Goal: Task Accomplishment & Management: Complete application form

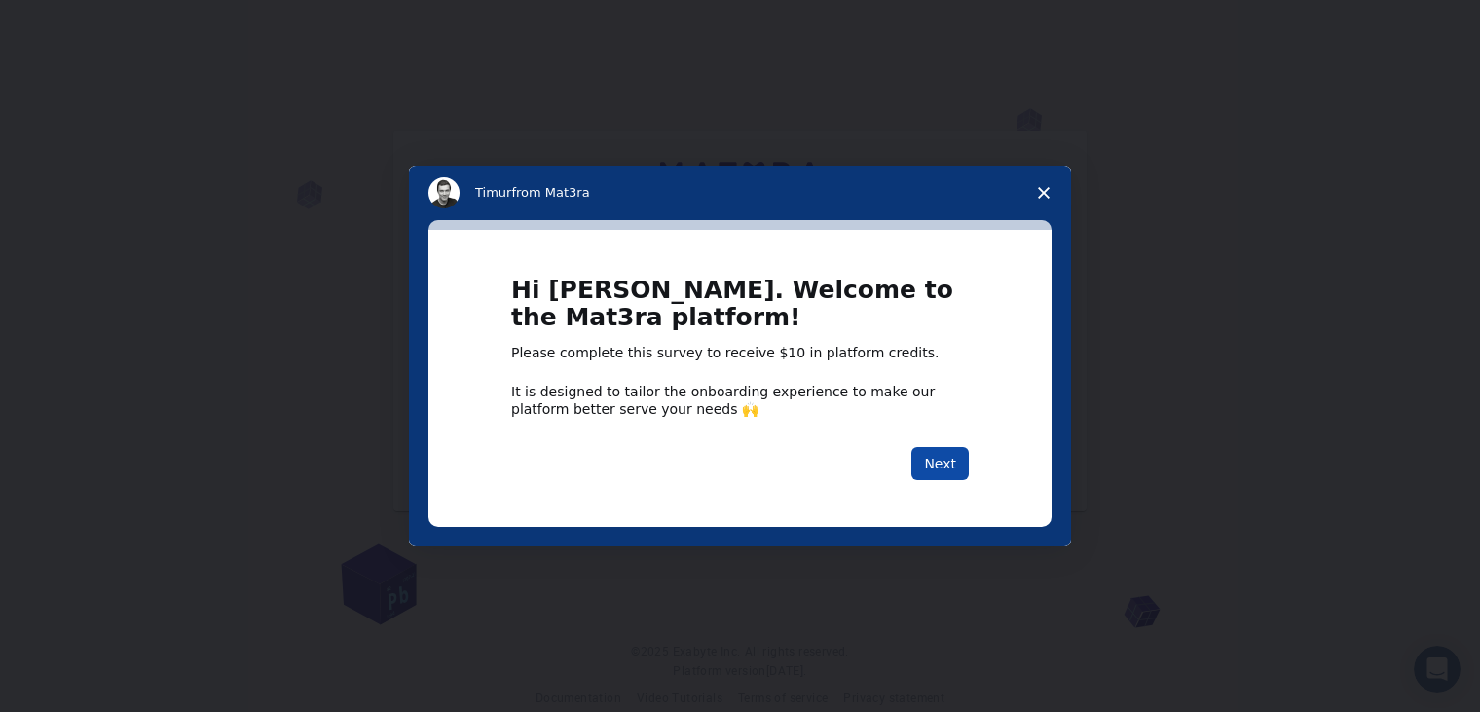
click at [937, 458] on button "Next" at bounding box center [939, 463] width 57 height 33
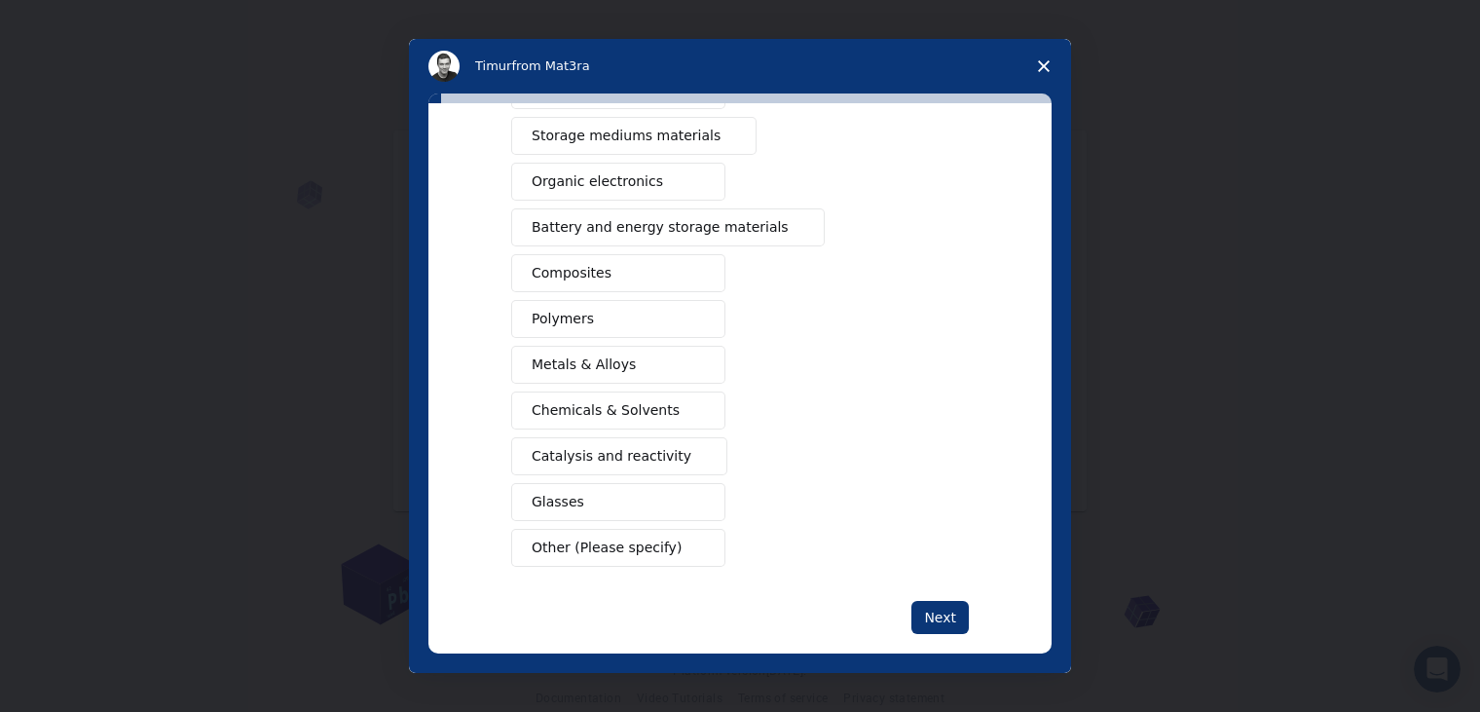
scroll to position [222, 0]
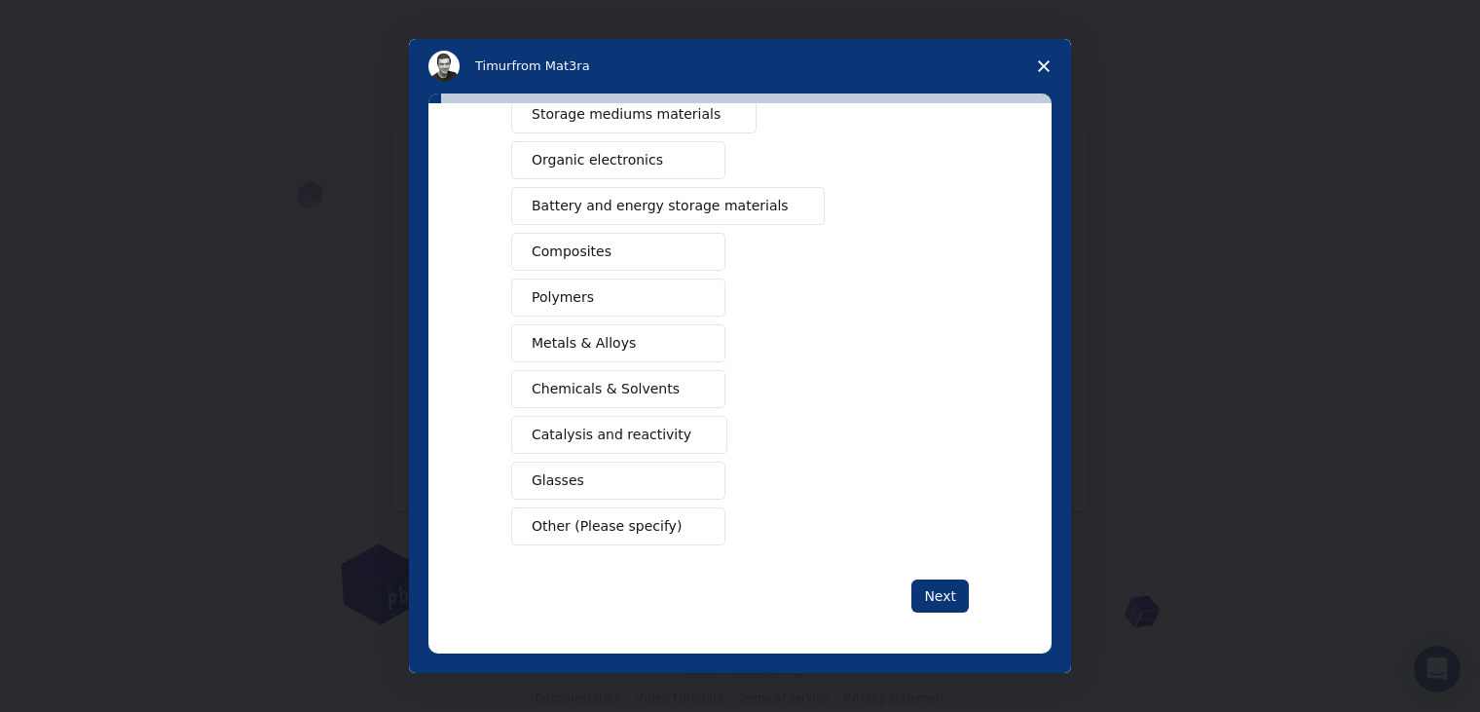
click at [597, 533] on button "Other (Please specify)" at bounding box center [618, 526] width 214 height 38
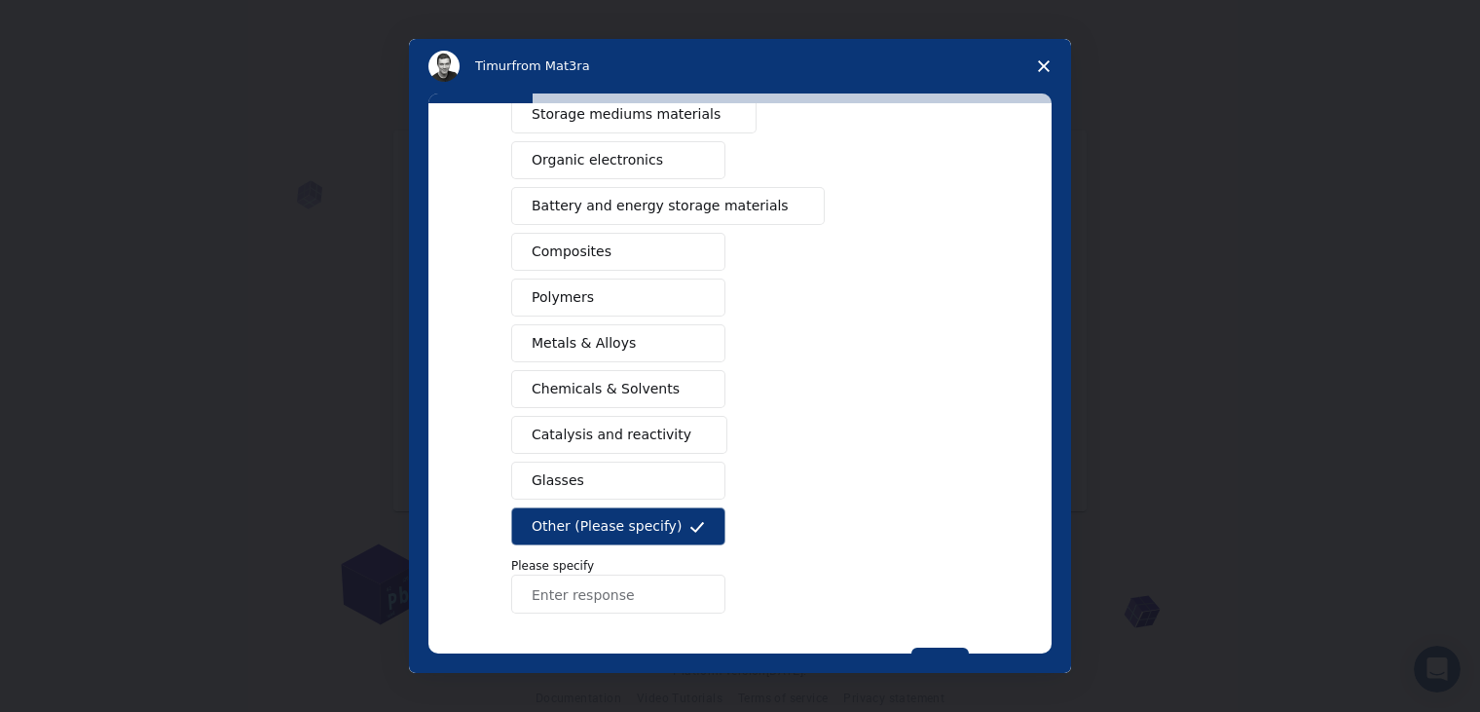
click at [629, 594] on input "Enter response" at bounding box center [618, 593] width 214 height 39
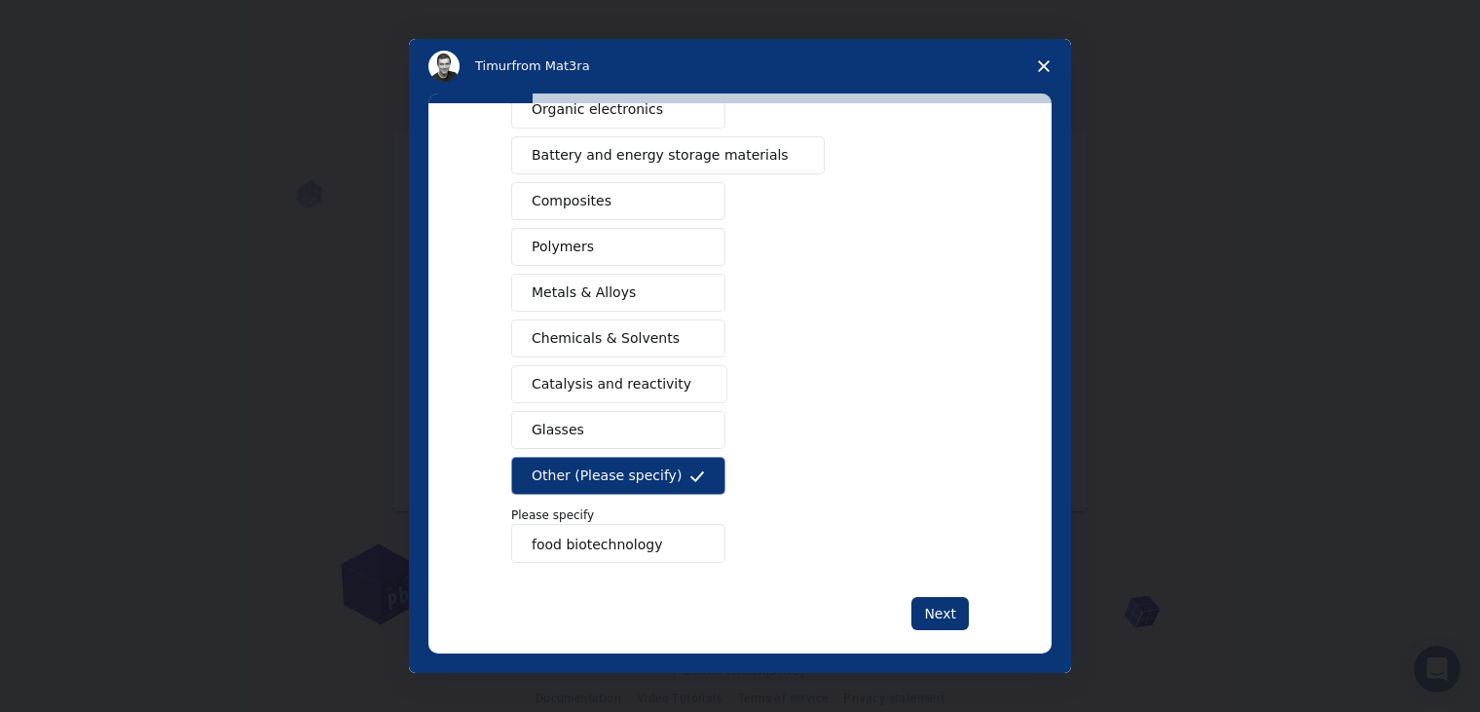
scroll to position [291, 0]
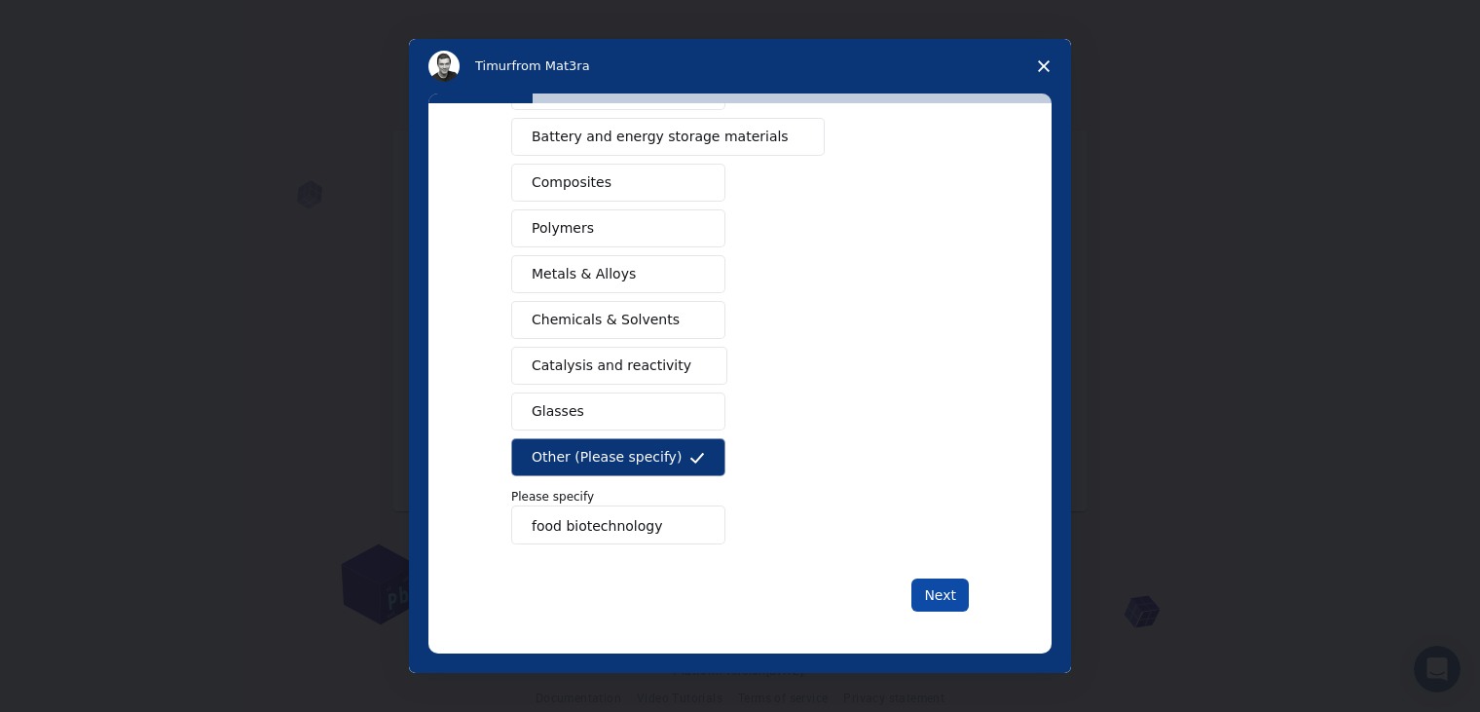
type input "food biotechnology"
click at [945, 598] on button "Next" at bounding box center [939, 594] width 57 height 33
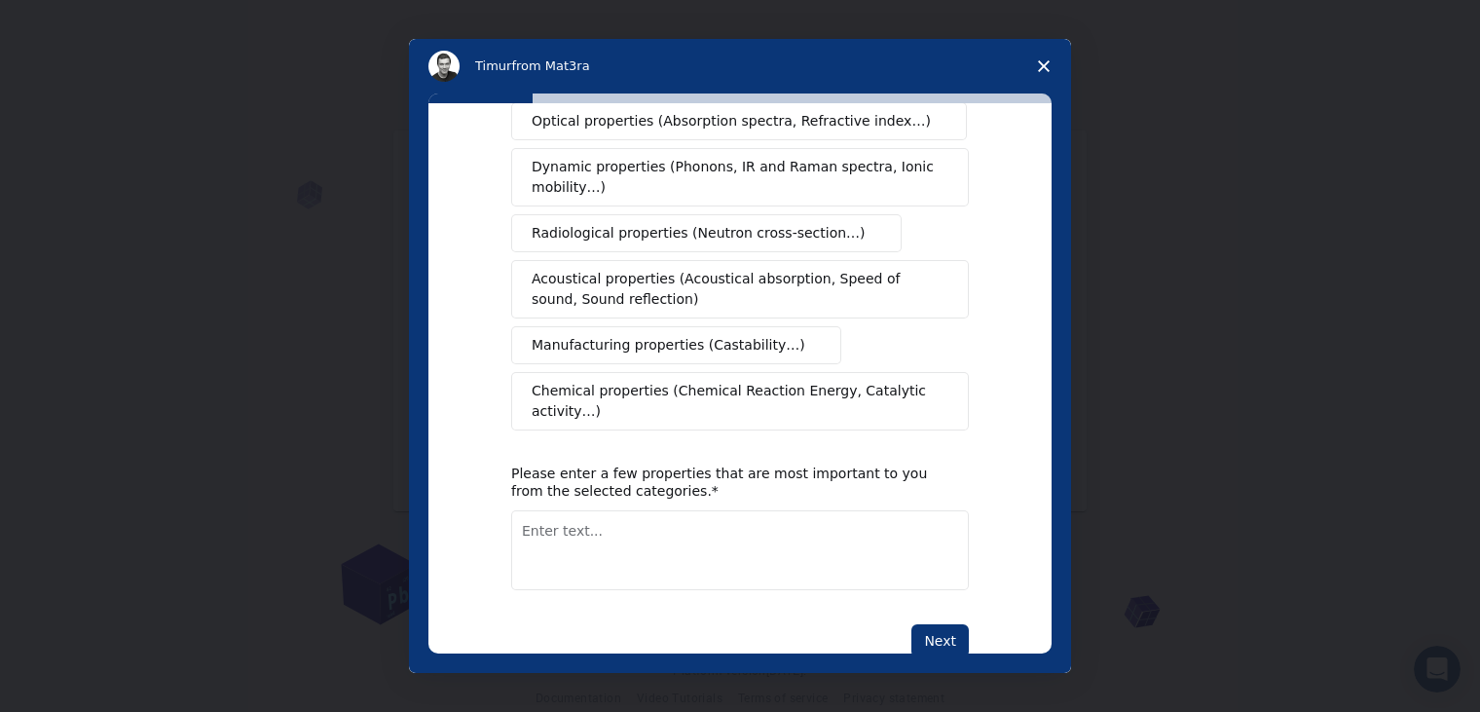
scroll to position [323, 0]
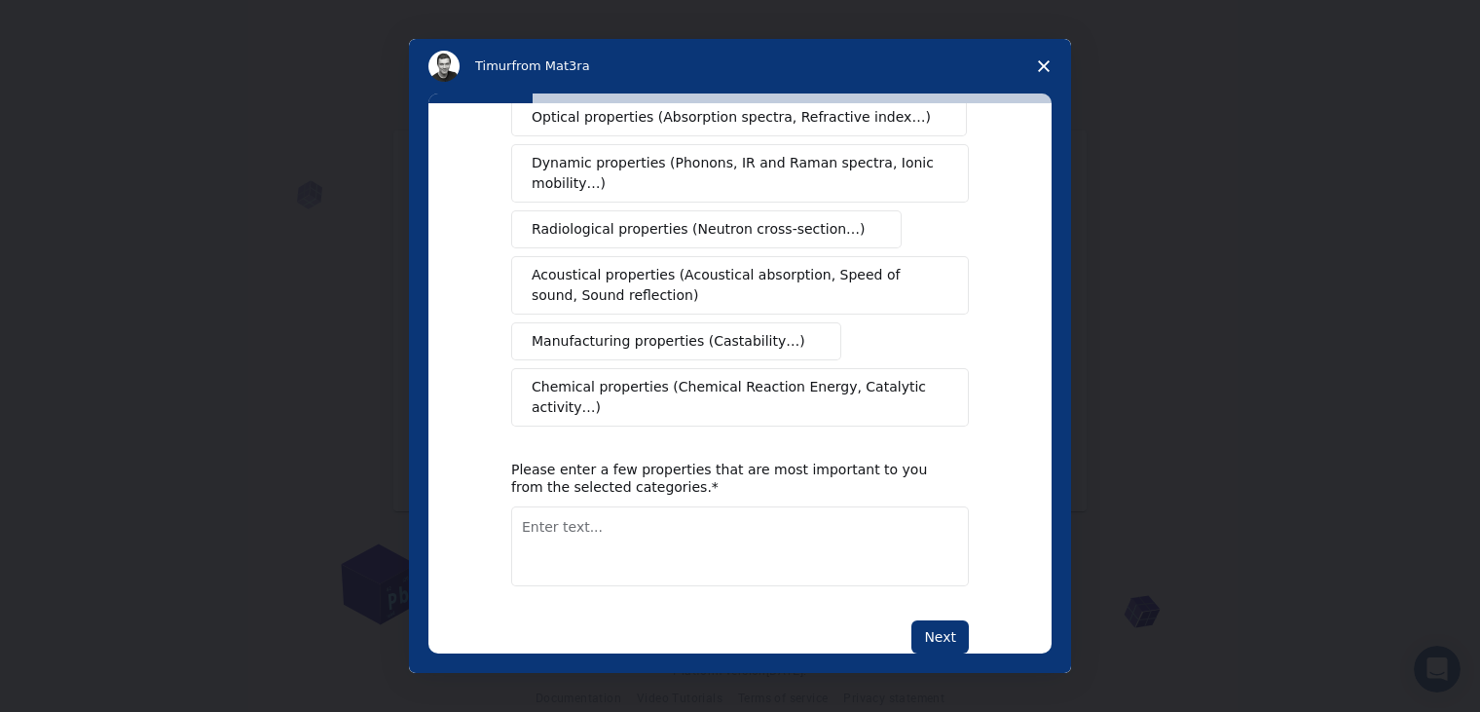
click at [654, 506] on textarea "Enter text..." at bounding box center [740, 546] width 458 height 80
type textarea "f"
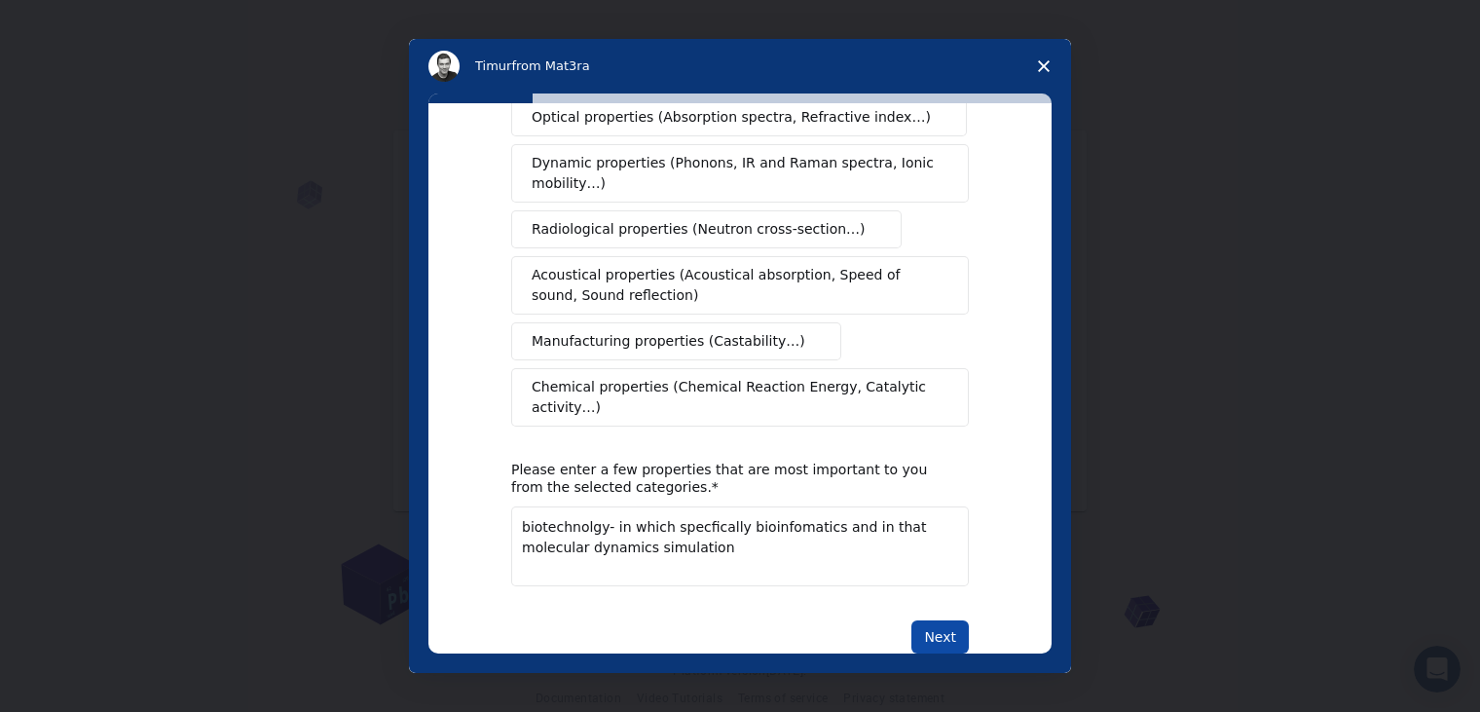
click at [938, 620] on button "Next" at bounding box center [939, 636] width 57 height 33
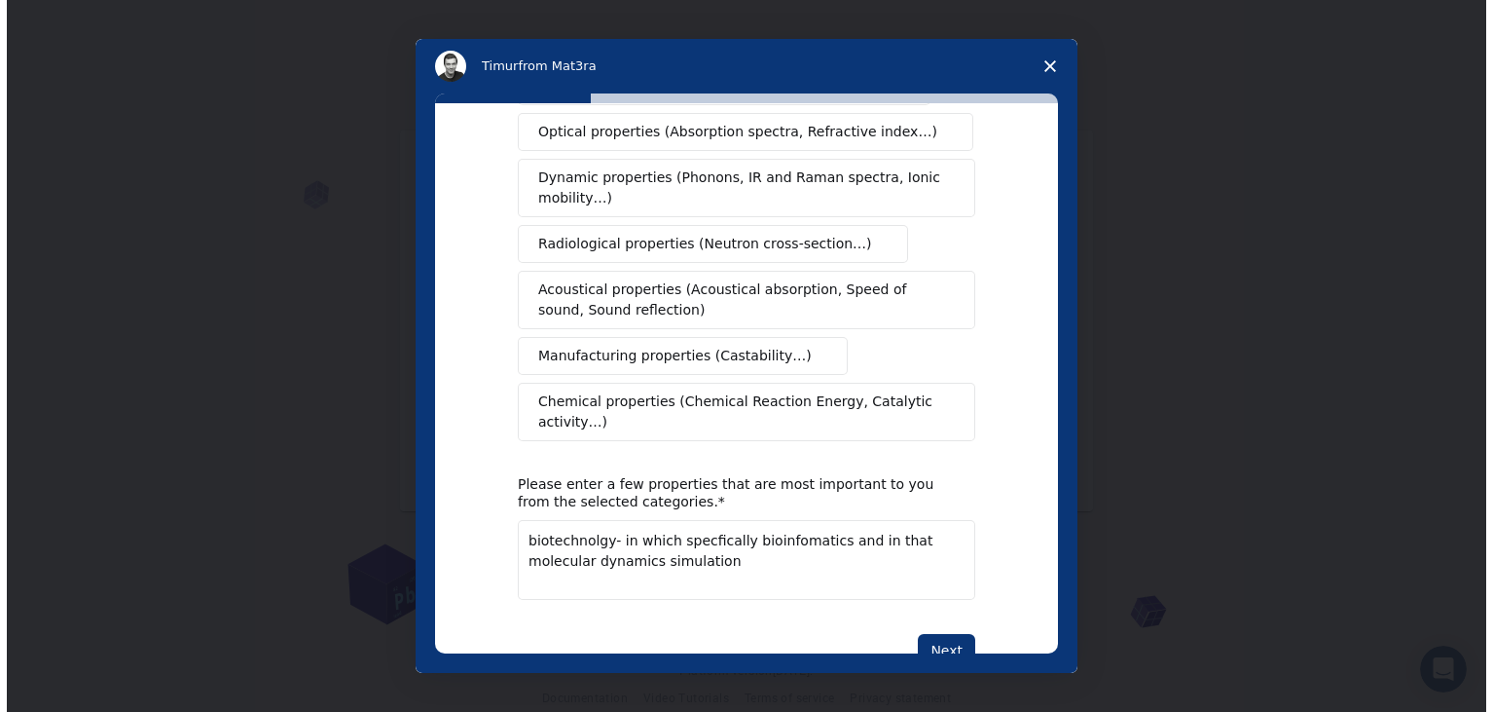
scroll to position [347, 0]
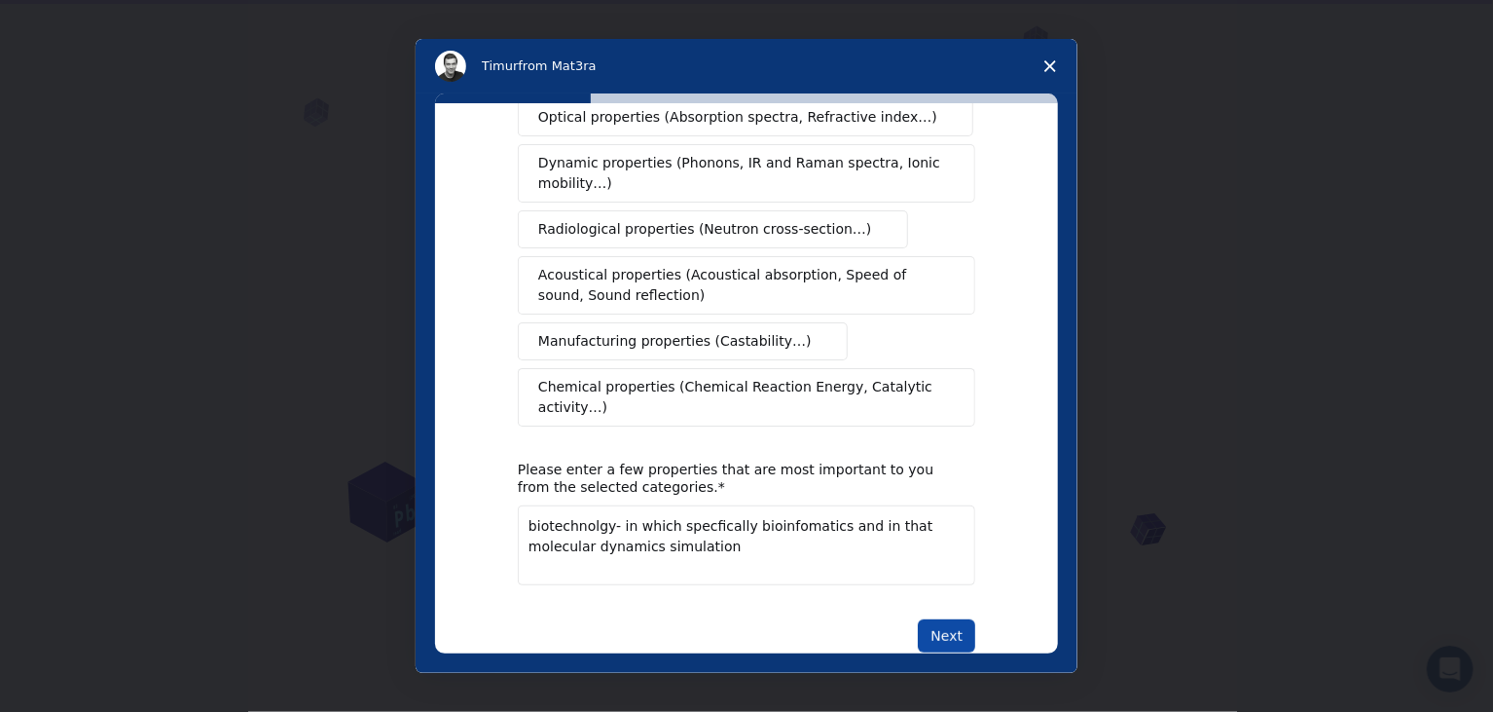
click at [954, 619] on button "Next" at bounding box center [946, 635] width 57 height 33
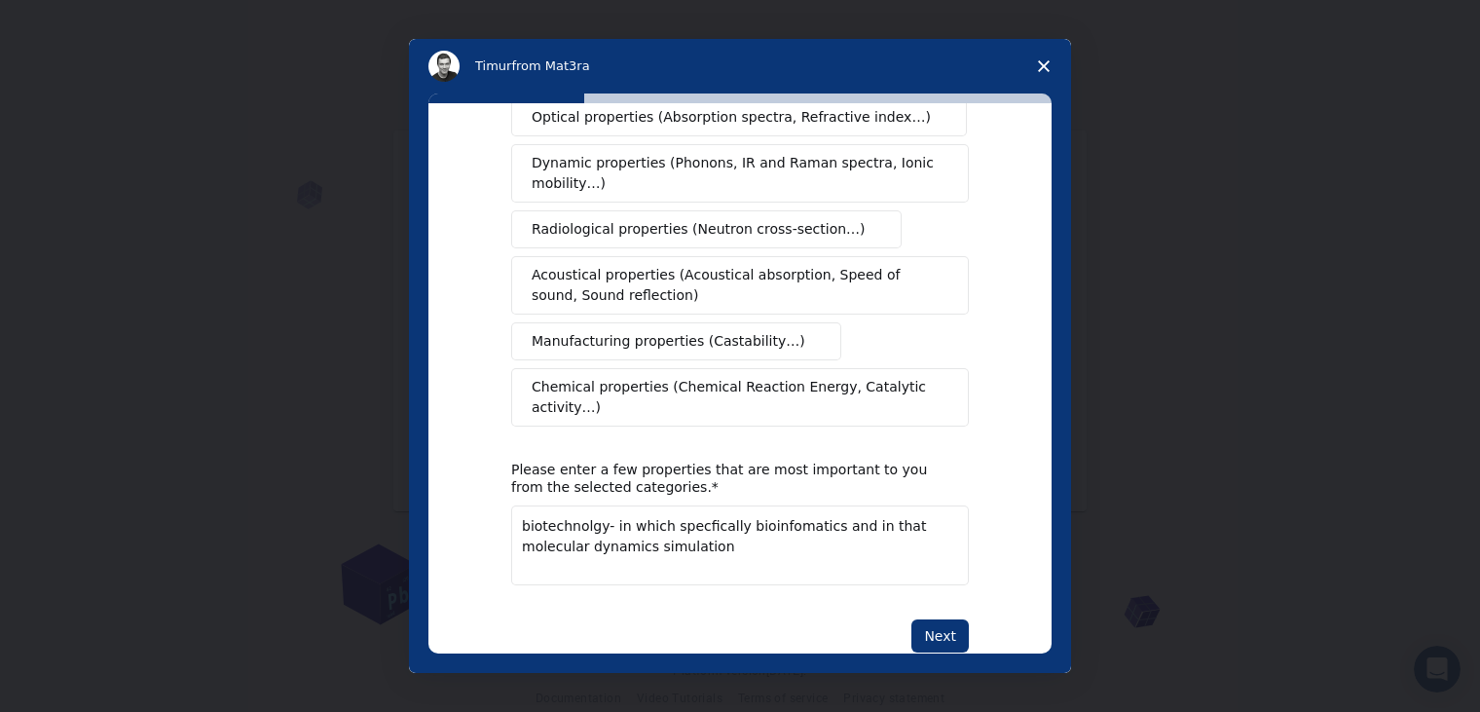
click at [583, 505] on textarea "biotechnolgy- in which specfically bioinfomatics and in that molecular dynamics…" at bounding box center [740, 545] width 458 height 80
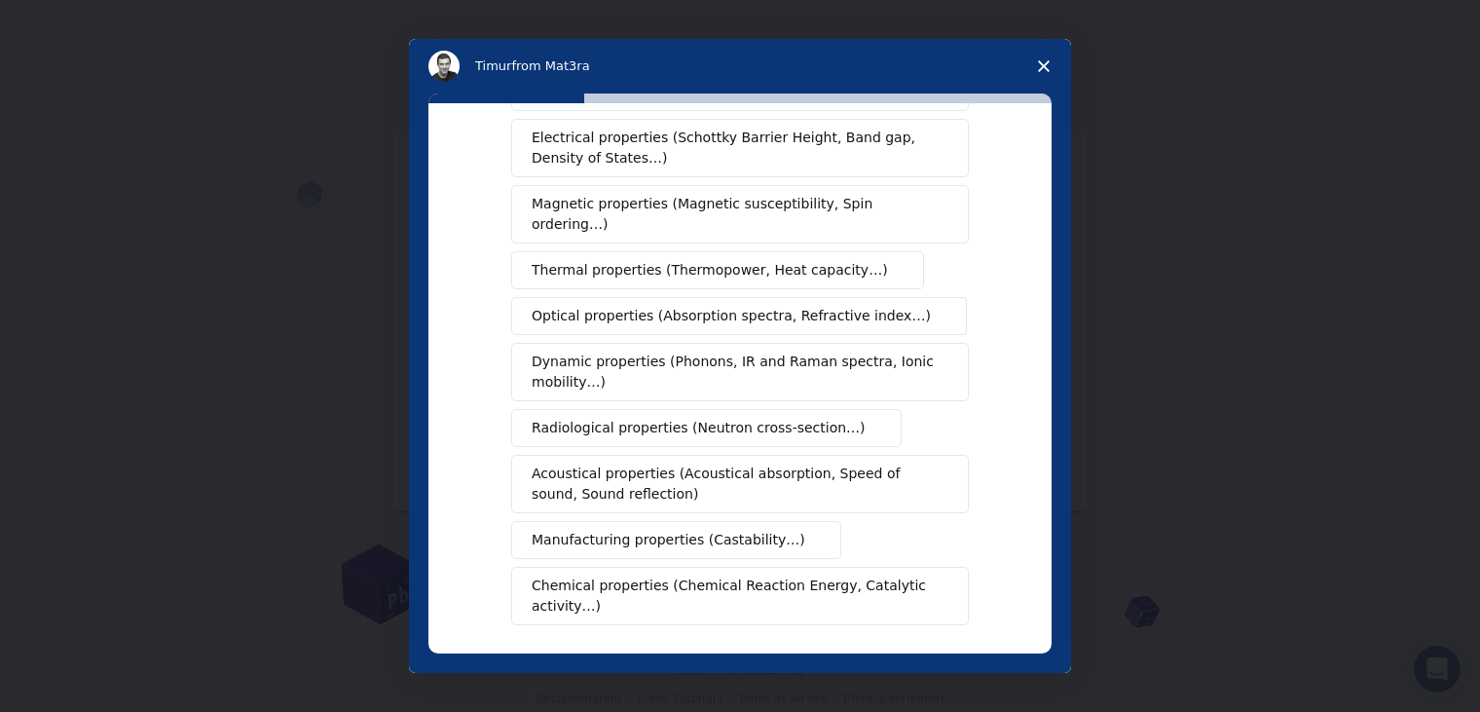
scroll to position [195, 0]
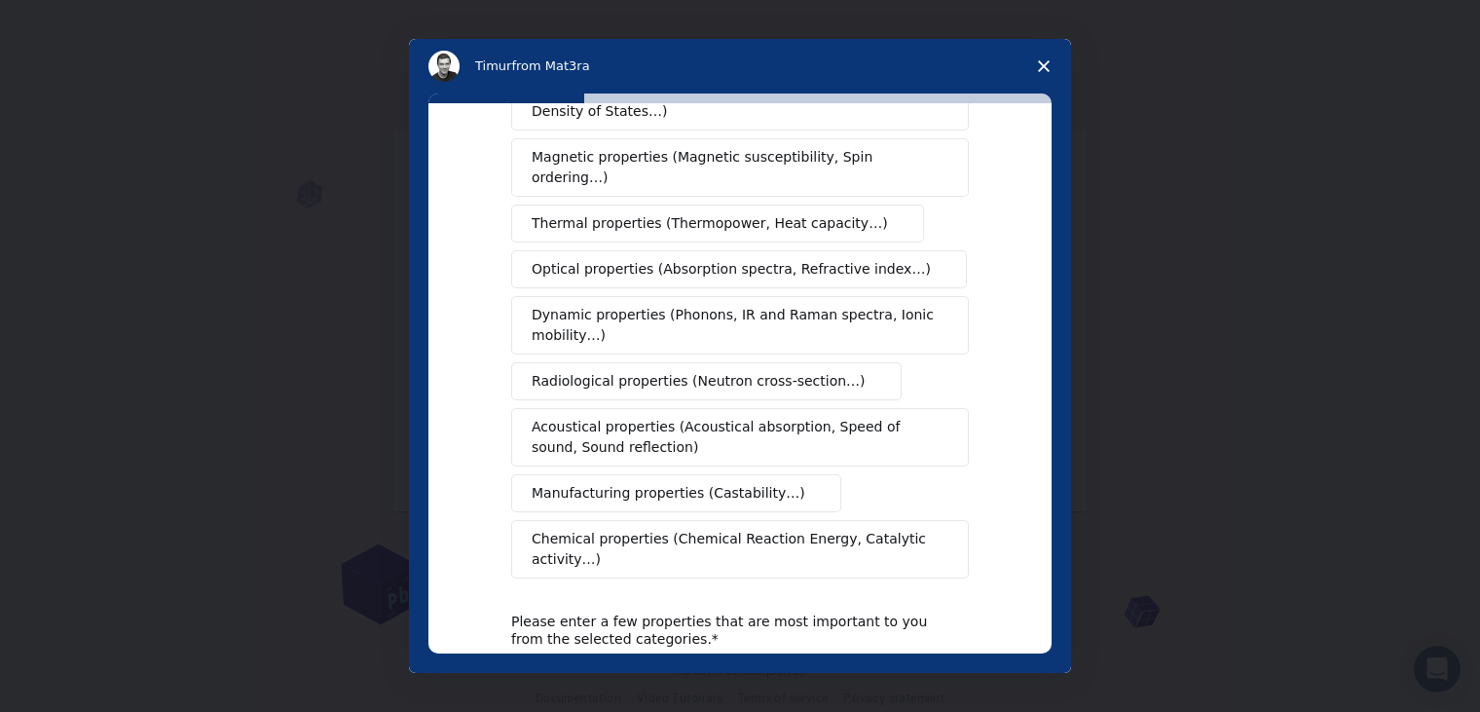
type textarea "biotechnology- in which specfically bioinfomatics and in that molecular dynamic…"
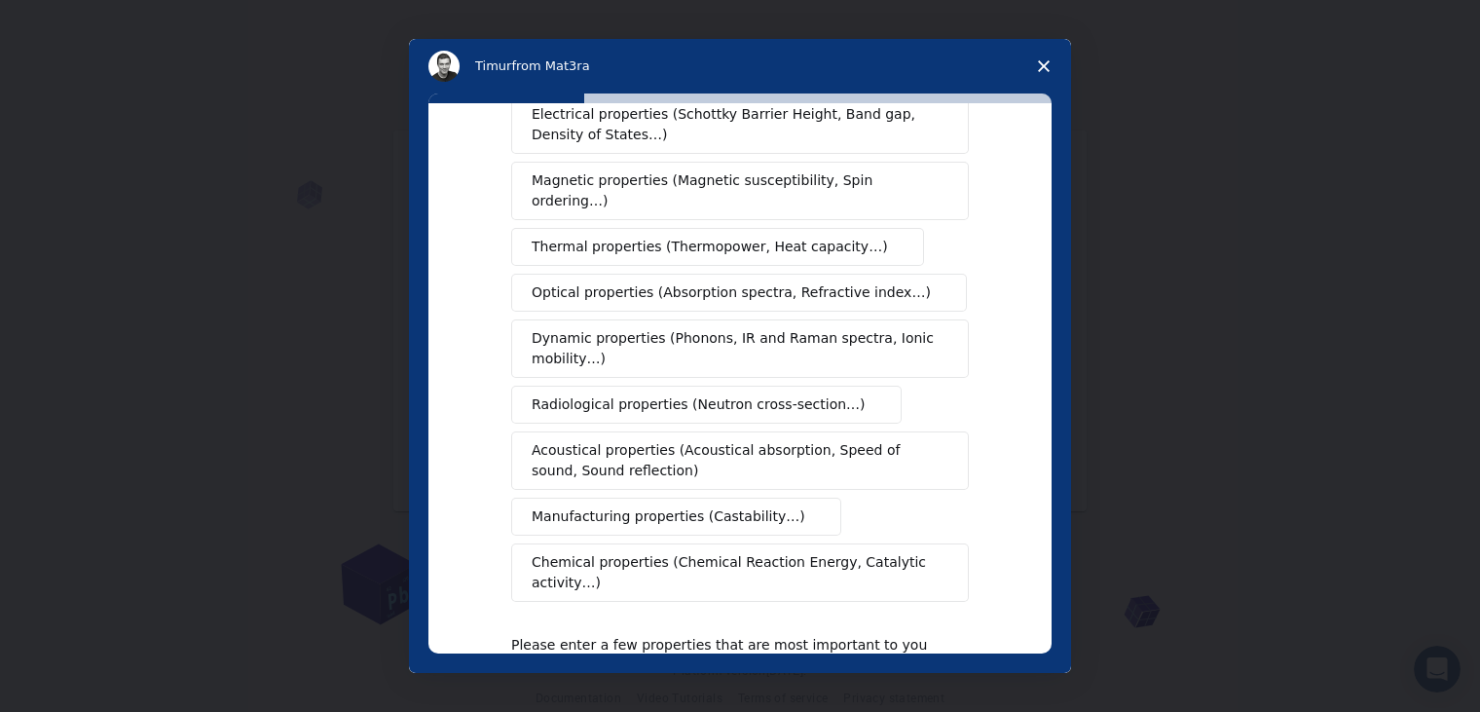
click at [620, 552] on span "Chemical properties (Chemical Reaction Energy, Catalytic activity…)" at bounding box center [732, 572] width 403 height 41
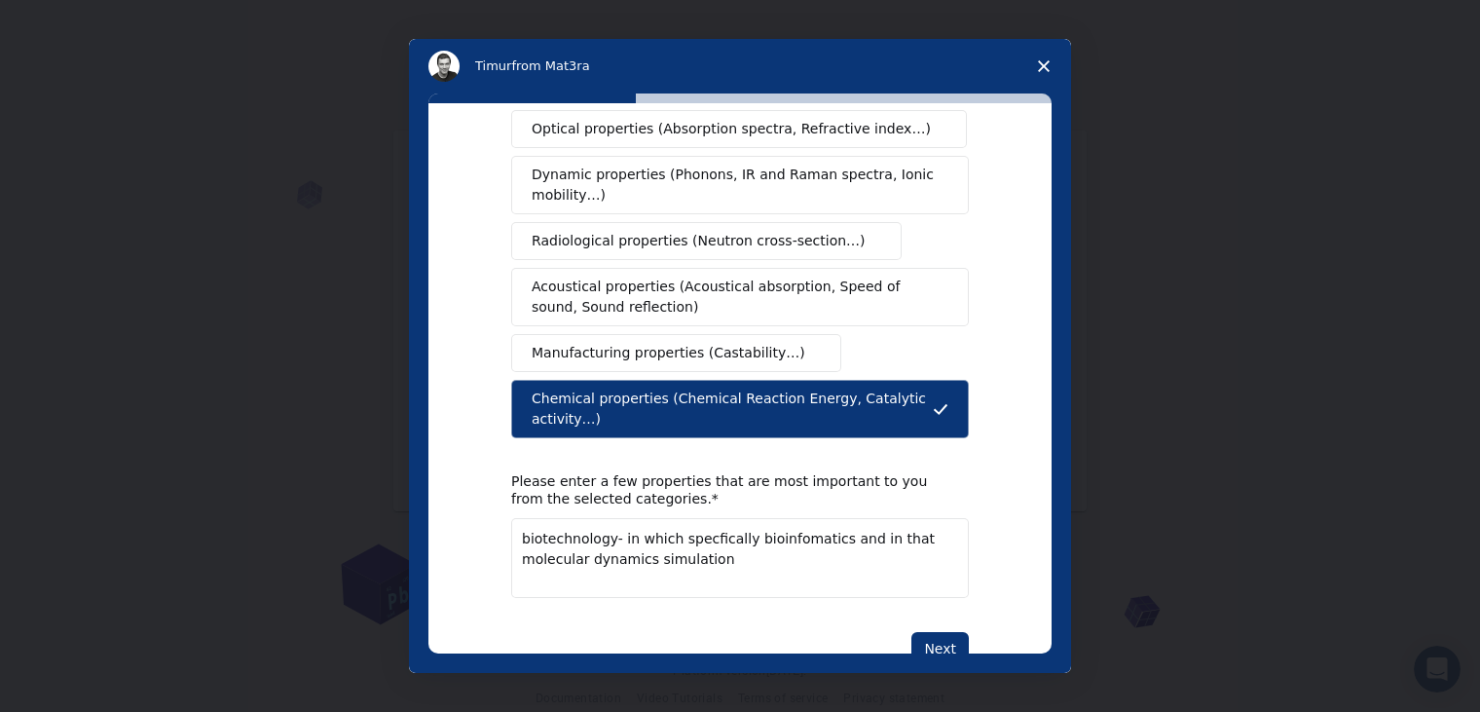
scroll to position [323, 0]
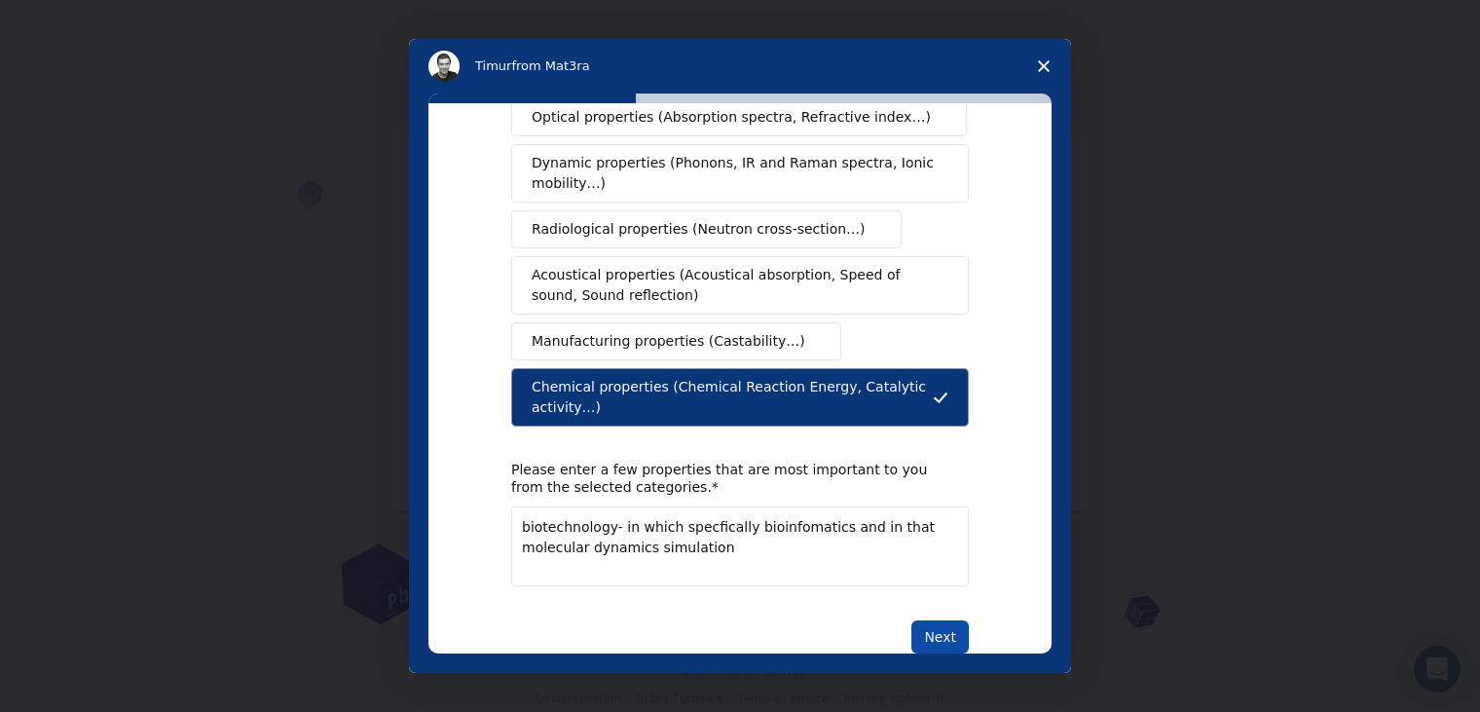
click at [928, 620] on button "Next" at bounding box center [939, 636] width 57 height 33
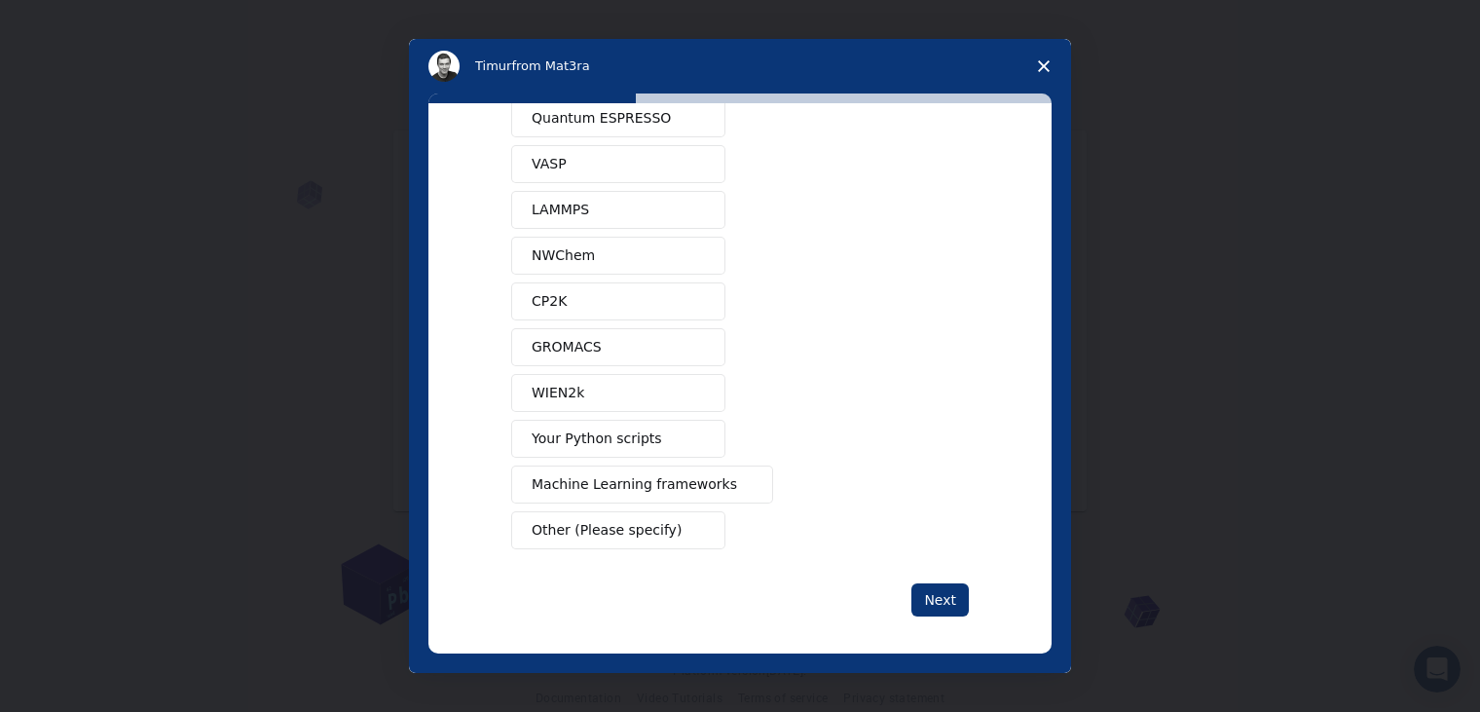
scroll to position [83, 0]
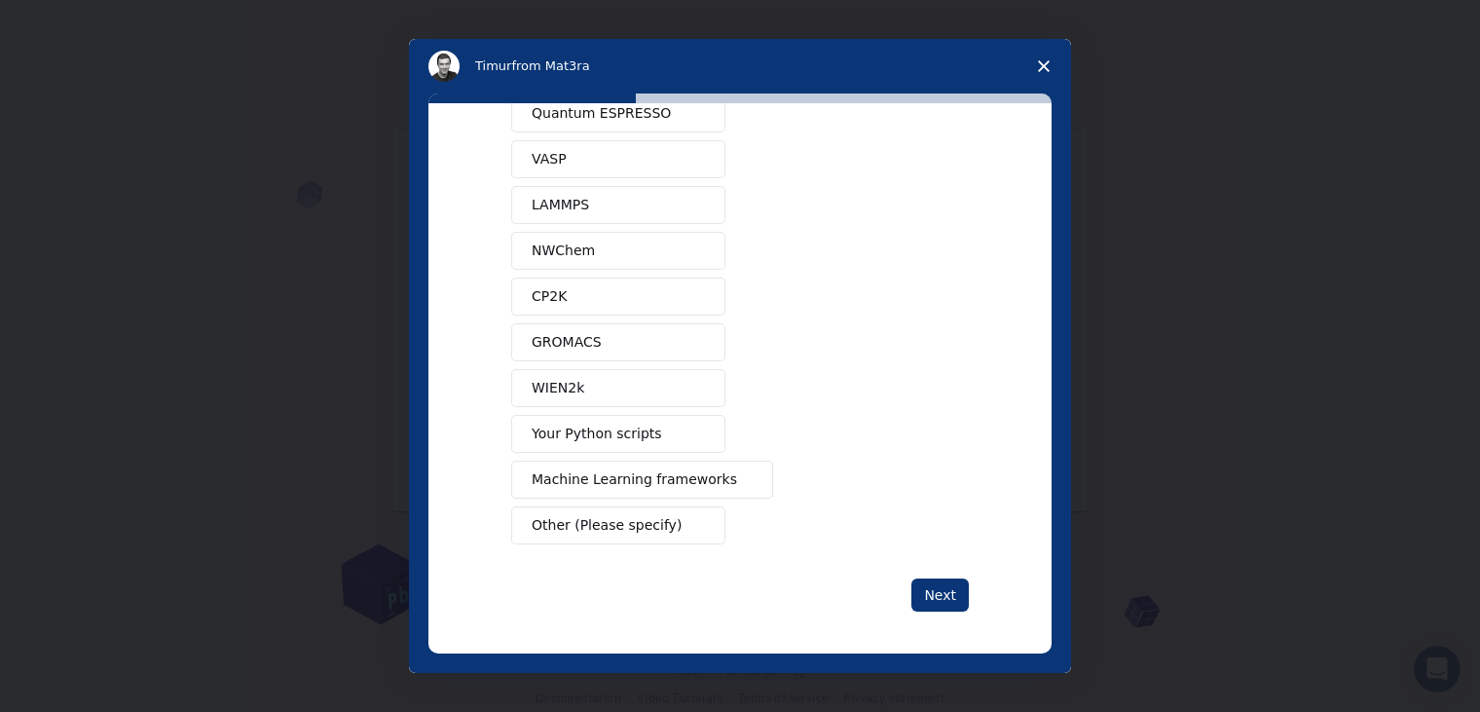
click at [608, 345] on button "GROMACS" at bounding box center [618, 342] width 214 height 38
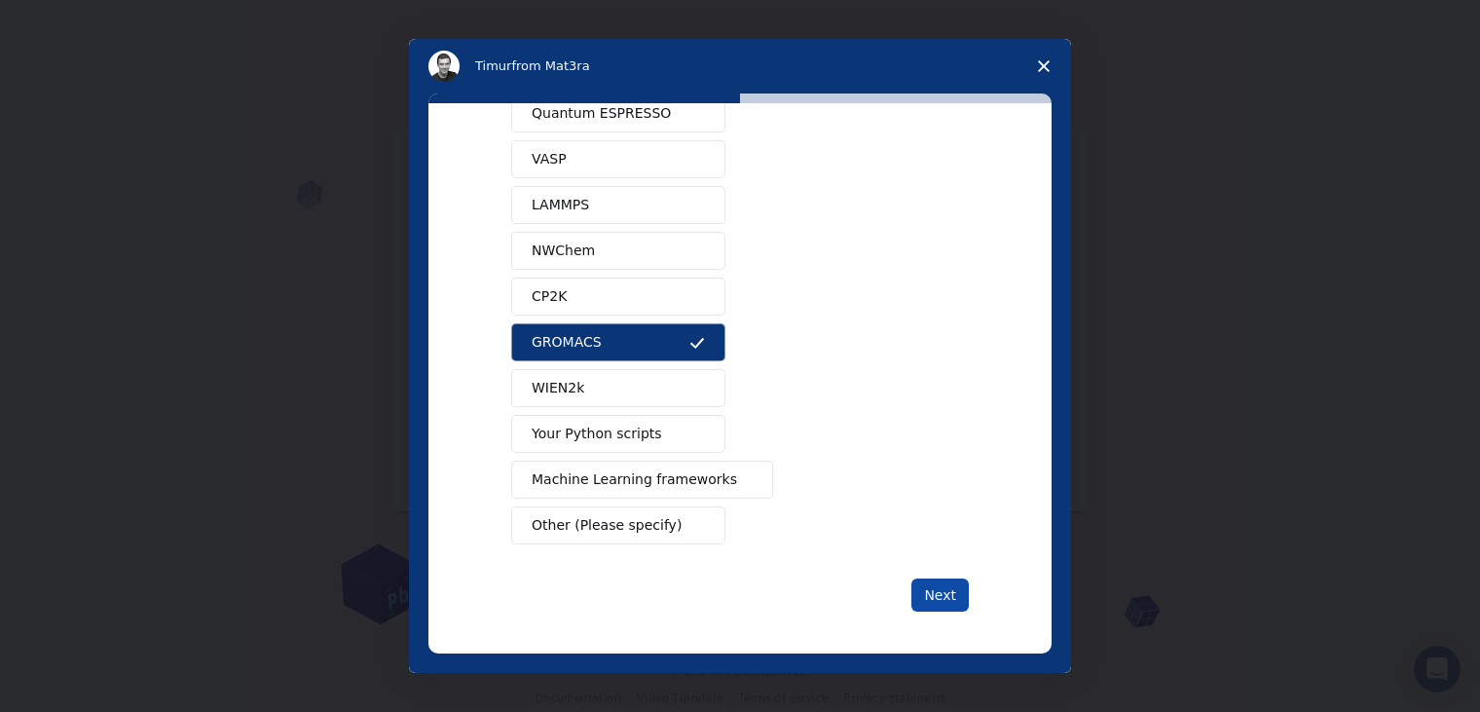
click at [958, 587] on button "Next" at bounding box center [939, 594] width 57 height 33
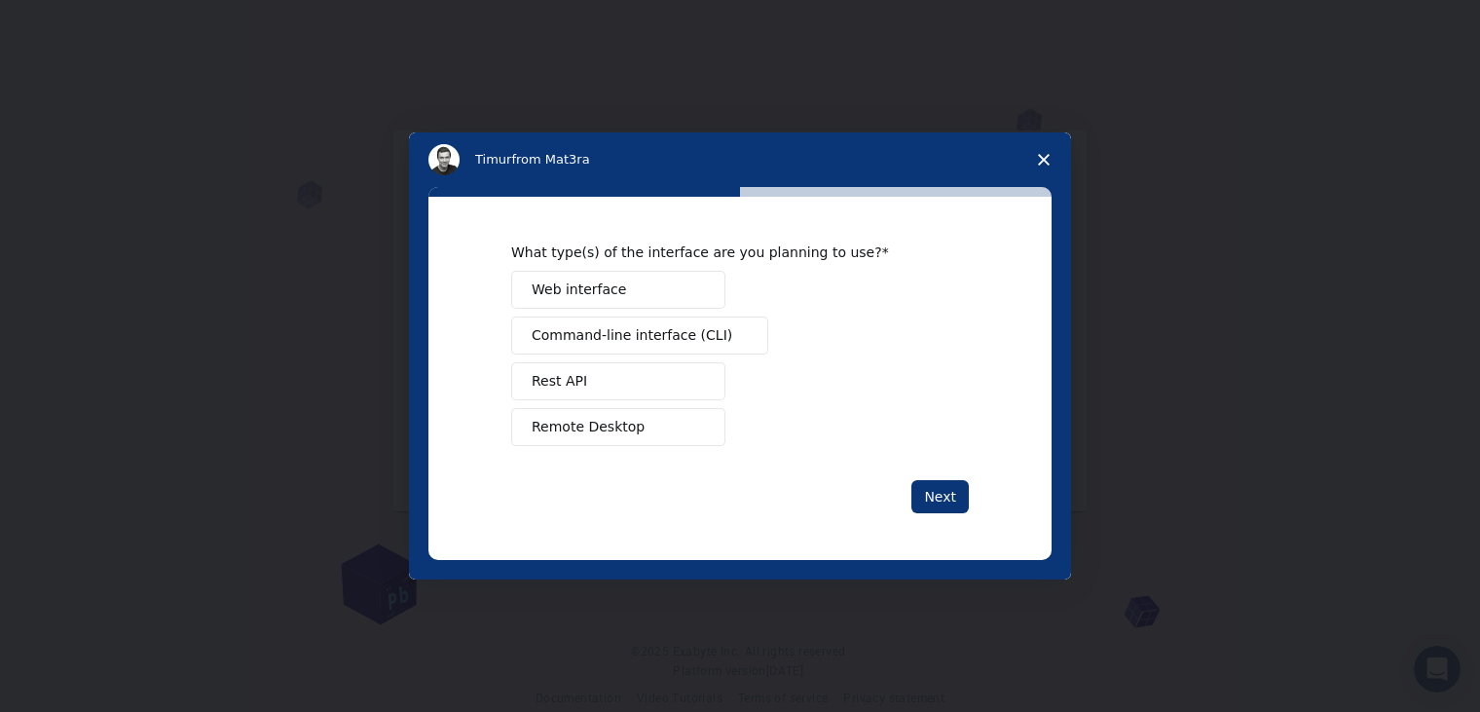
click at [622, 430] on span "Remote Desktop" at bounding box center [587, 427] width 113 height 20
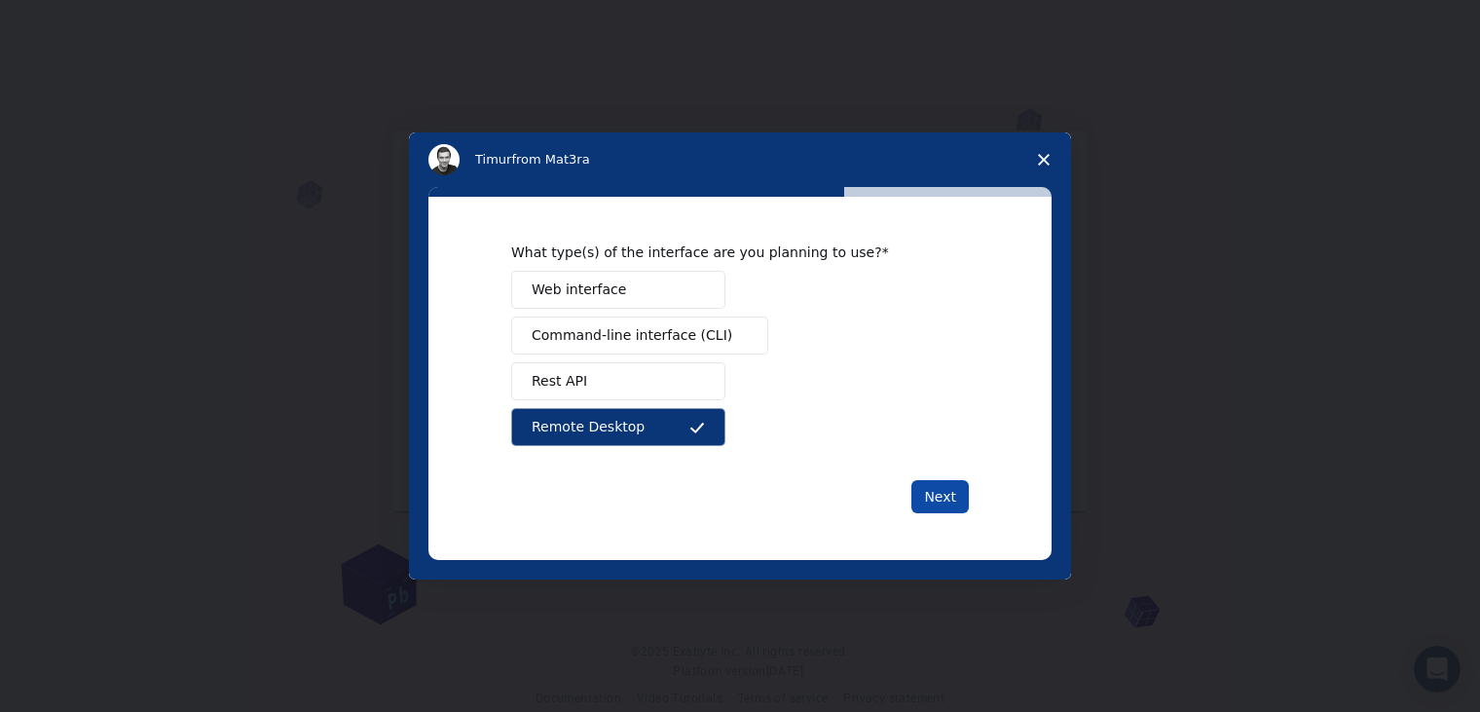
click at [938, 492] on button "Next" at bounding box center [939, 496] width 57 height 33
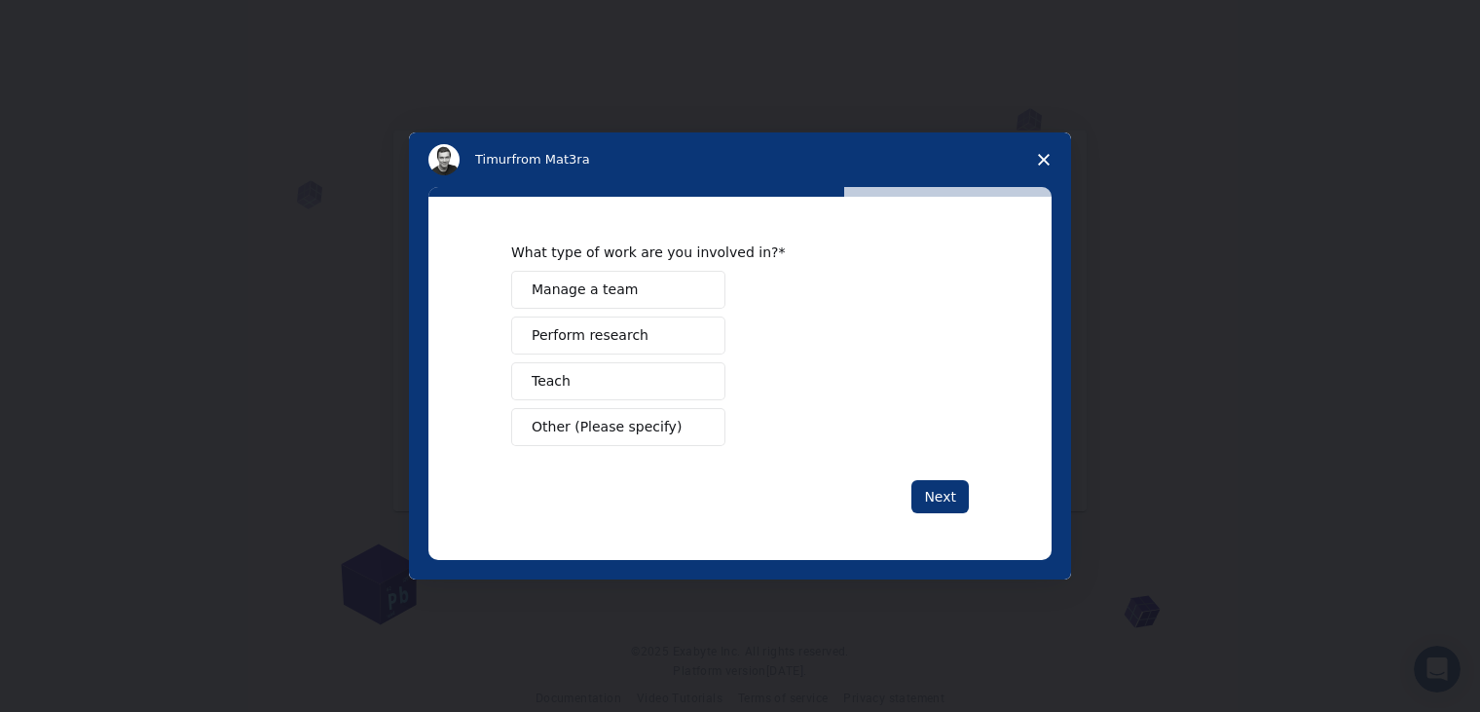
click at [599, 430] on span "Other (Please specify)" at bounding box center [606, 427] width 150 height 20
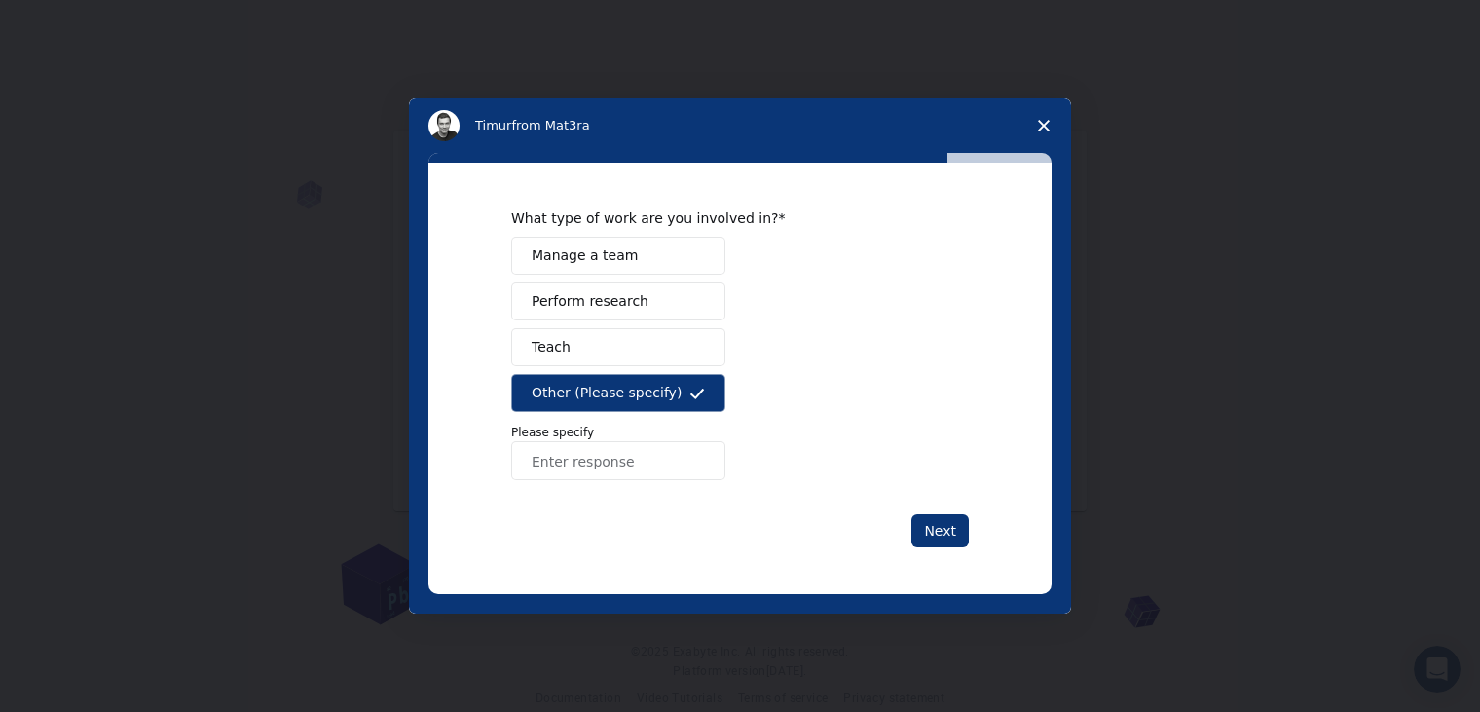
click at [594, 465] on input "Enter response" at bounding box center [618, 460] width 214 height 39
click at [578, 321] on div "Manage a team Perform research Teach Other (Please specify) Please specify" at bounding box center [740, 358] width 458 height 243
click at [581, 305] on span "Perform research" at bounding box center [589, 301] width 117 height 20
click at [644, 385] on span "Other (Please specify)" at bounding box center [606, 393] width 150 height 20
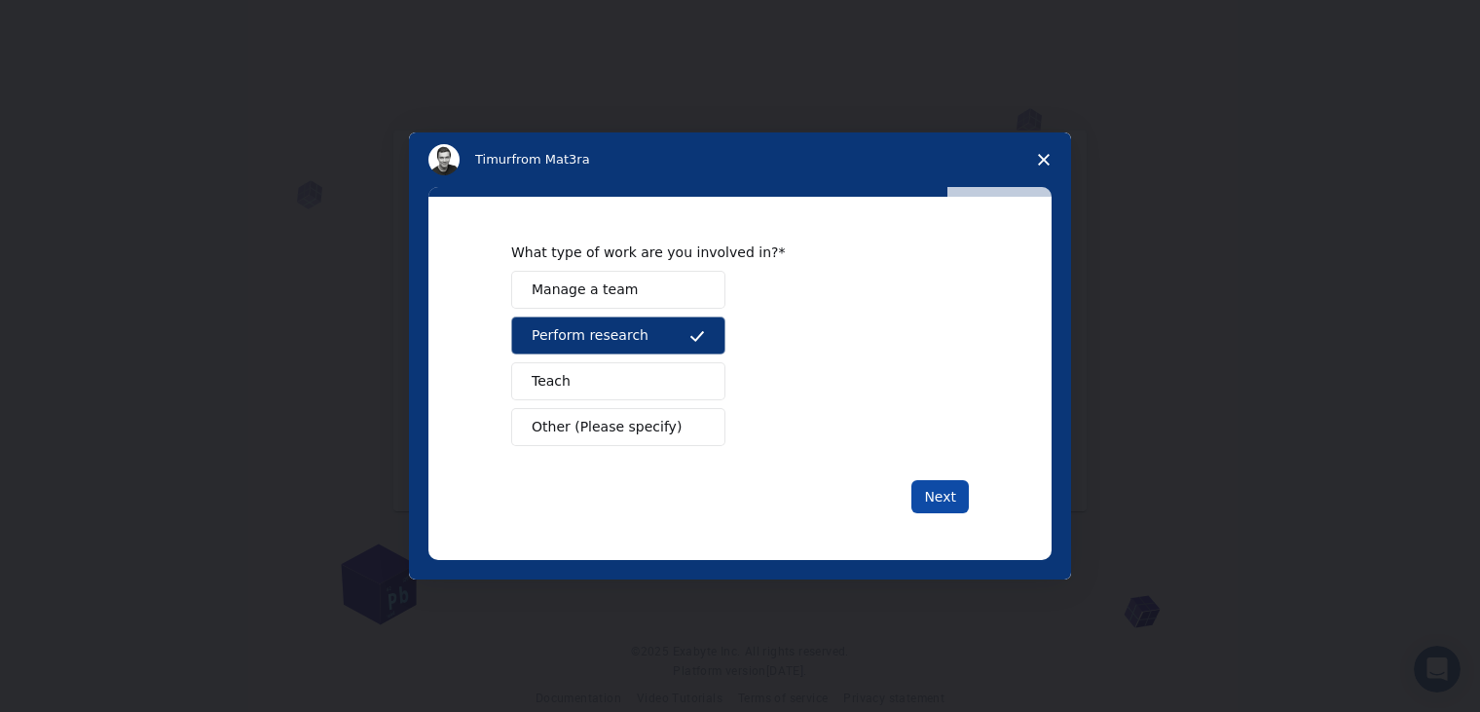
click at [930, 494] on button "Next" at bounding box center [939, 496] width 57 height 33
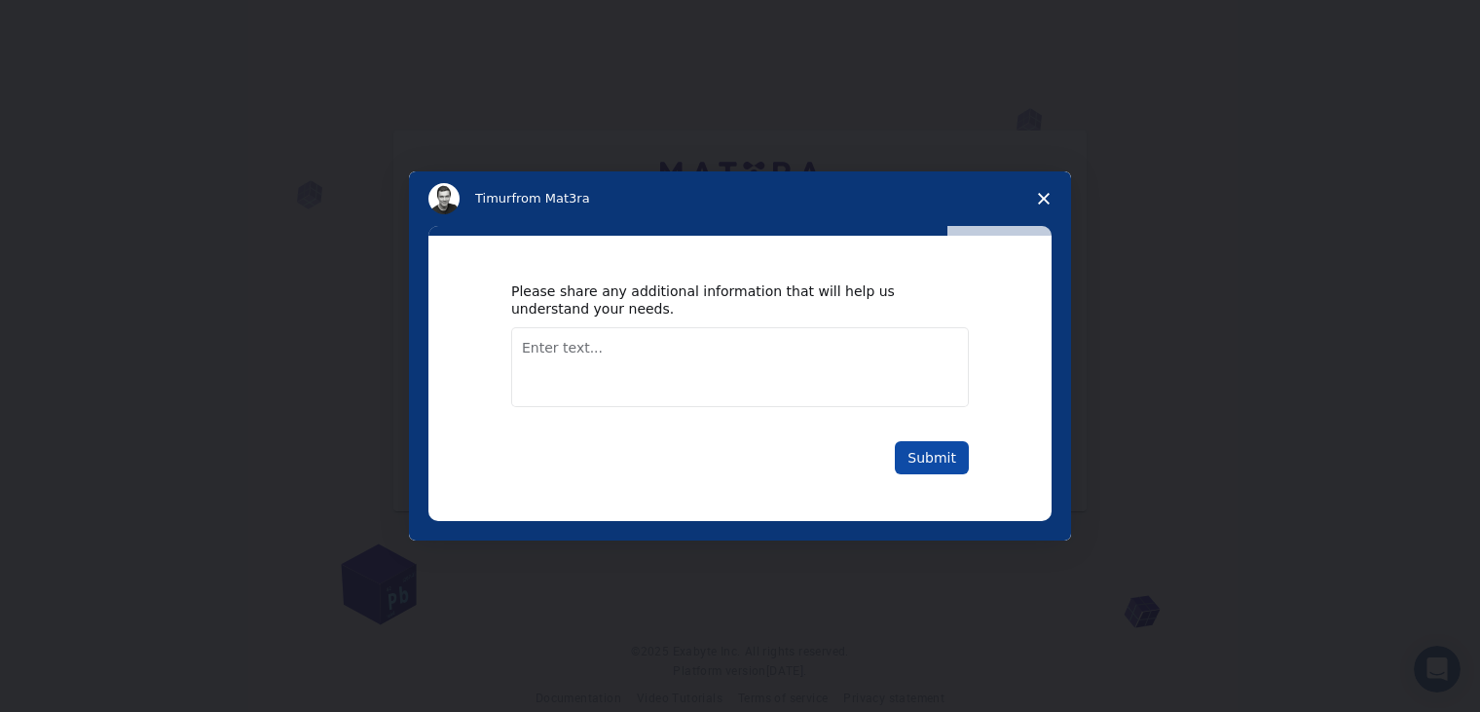
click at [953, 462] on button "Submit" at bounding box center [932, 457] width 74 height 33
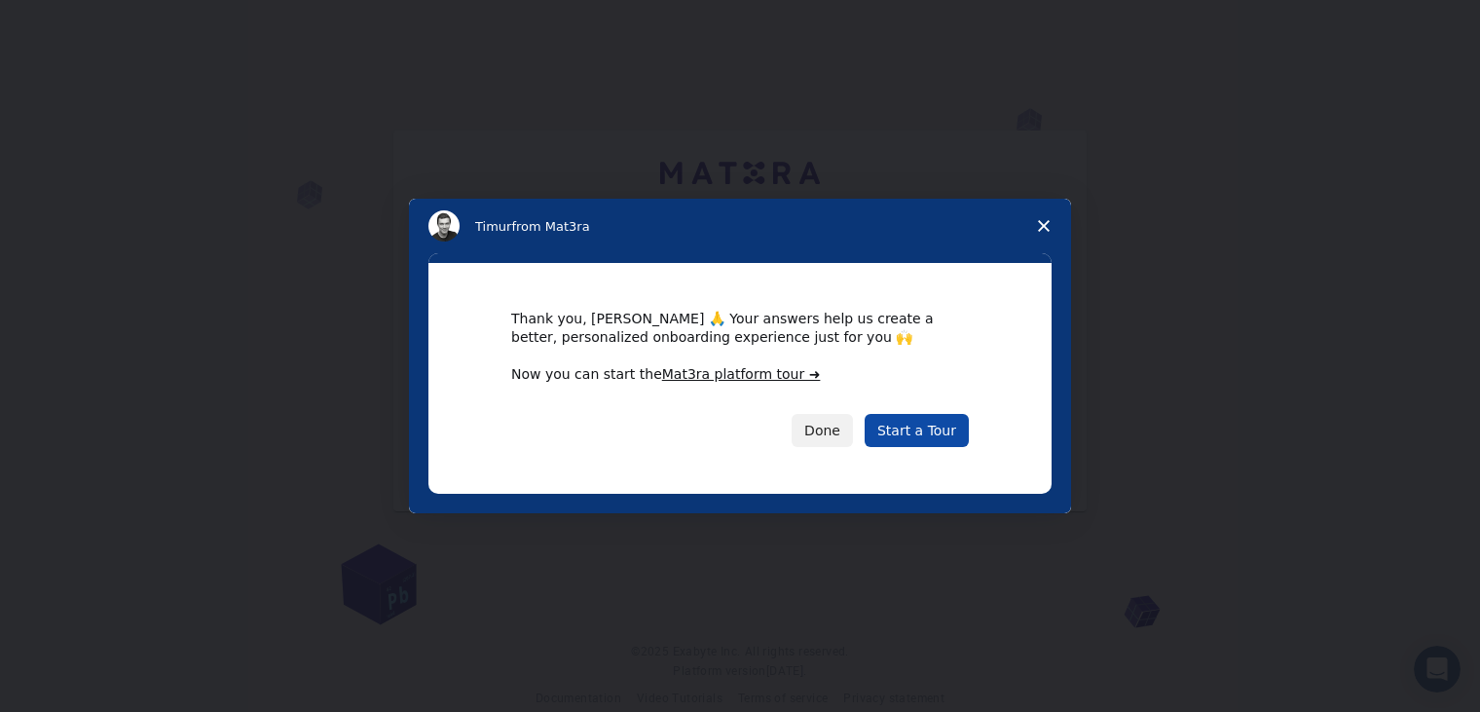
click at [912, 427] on link "Start a Tour" at bounding box center [916, 430] width 104 height 33
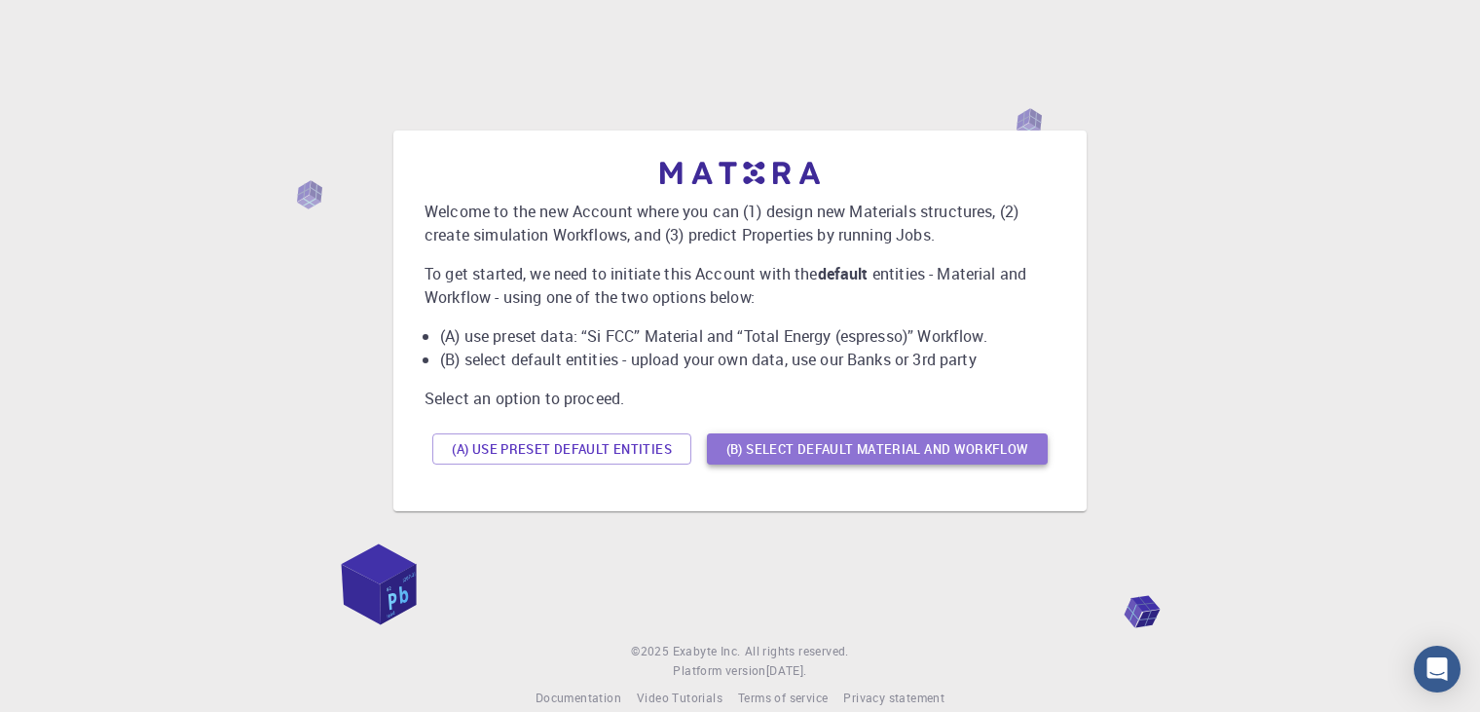
click at [817, 454] on button "(B) Select default material and workflow" at bounding box center [877, 448] width 341 height 31
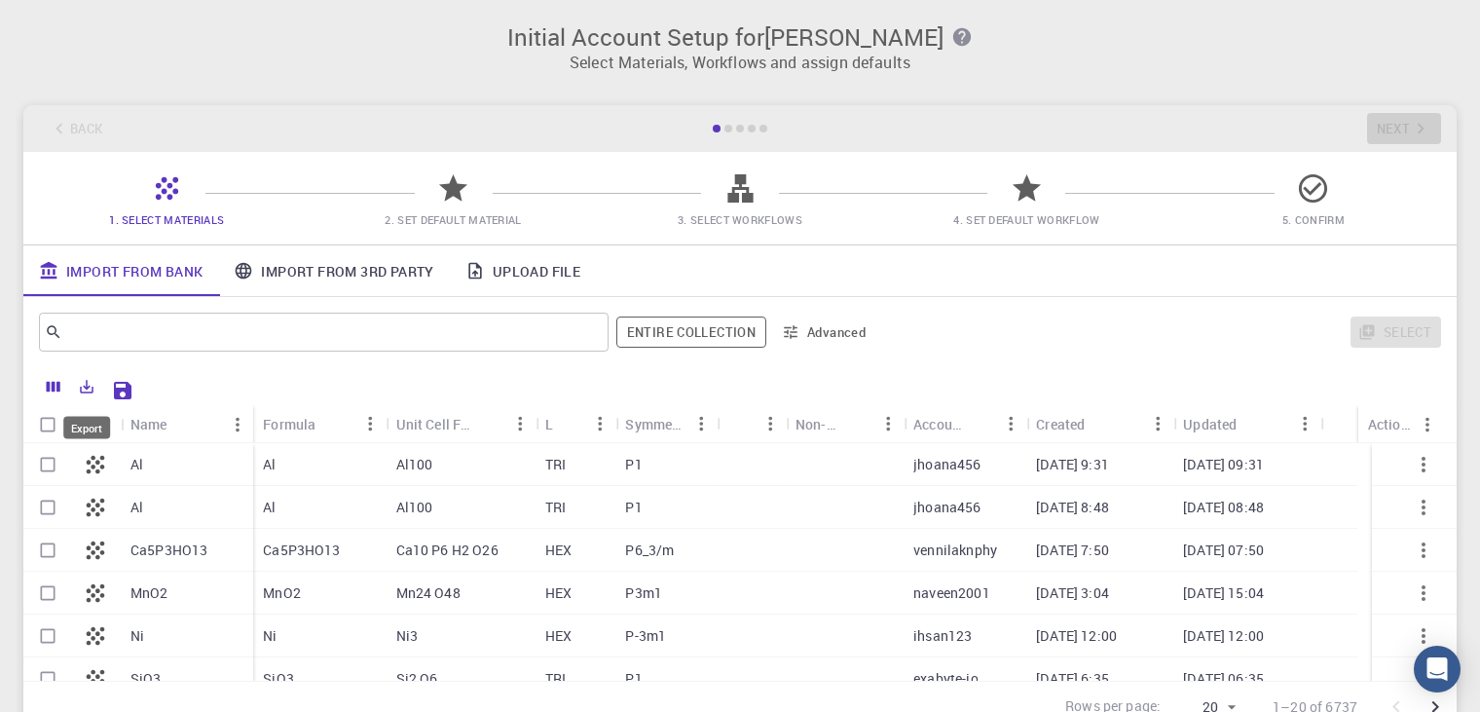
click at [92, 386] on icon "Export" at bounding box center [87, 387] width 18 height 18
click at [513, 275] on link "Upload File" at bounding box center [523, 270] width 146 height 51
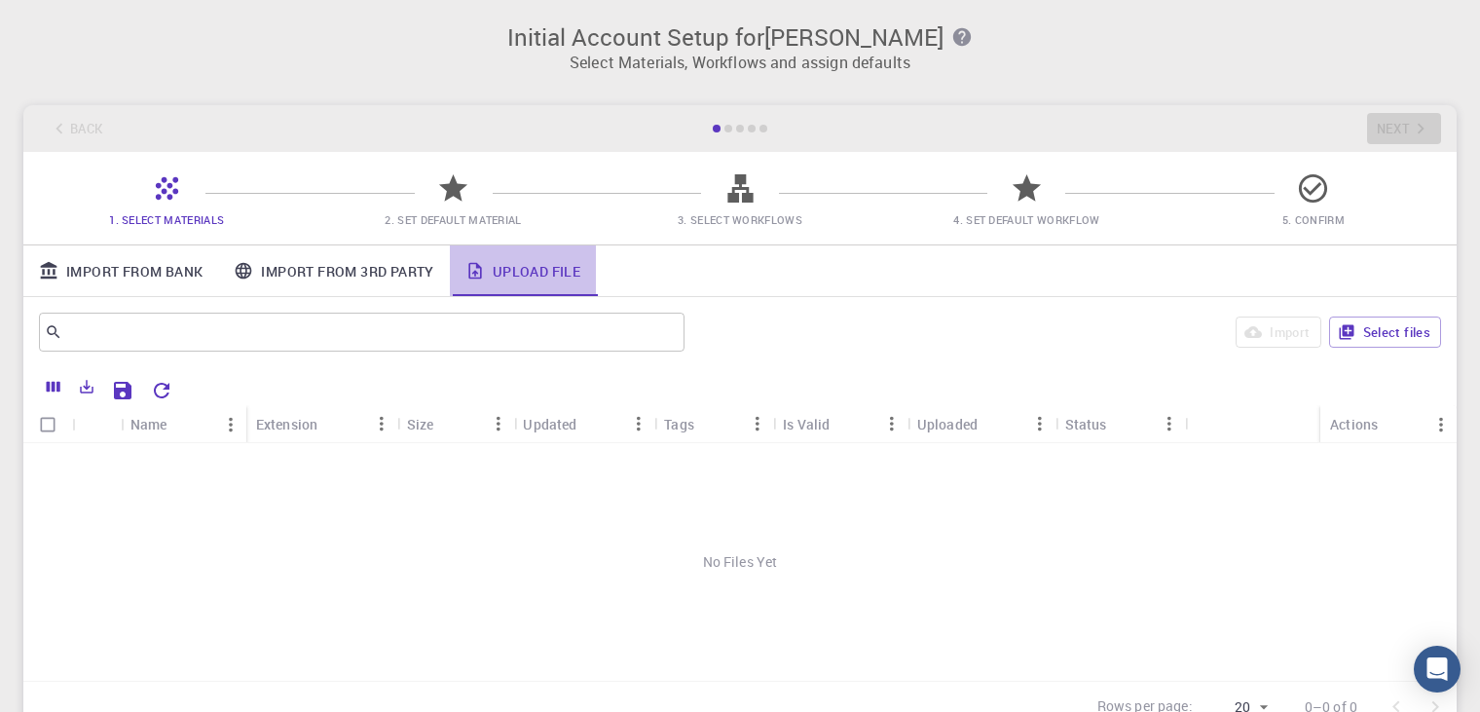
click at [482, 266] on icon at bounding box center [474, 270] width 19 height 19
click at [1399, 329] on button "Select files" at bounding box center [1385, 331] width 112 height 31
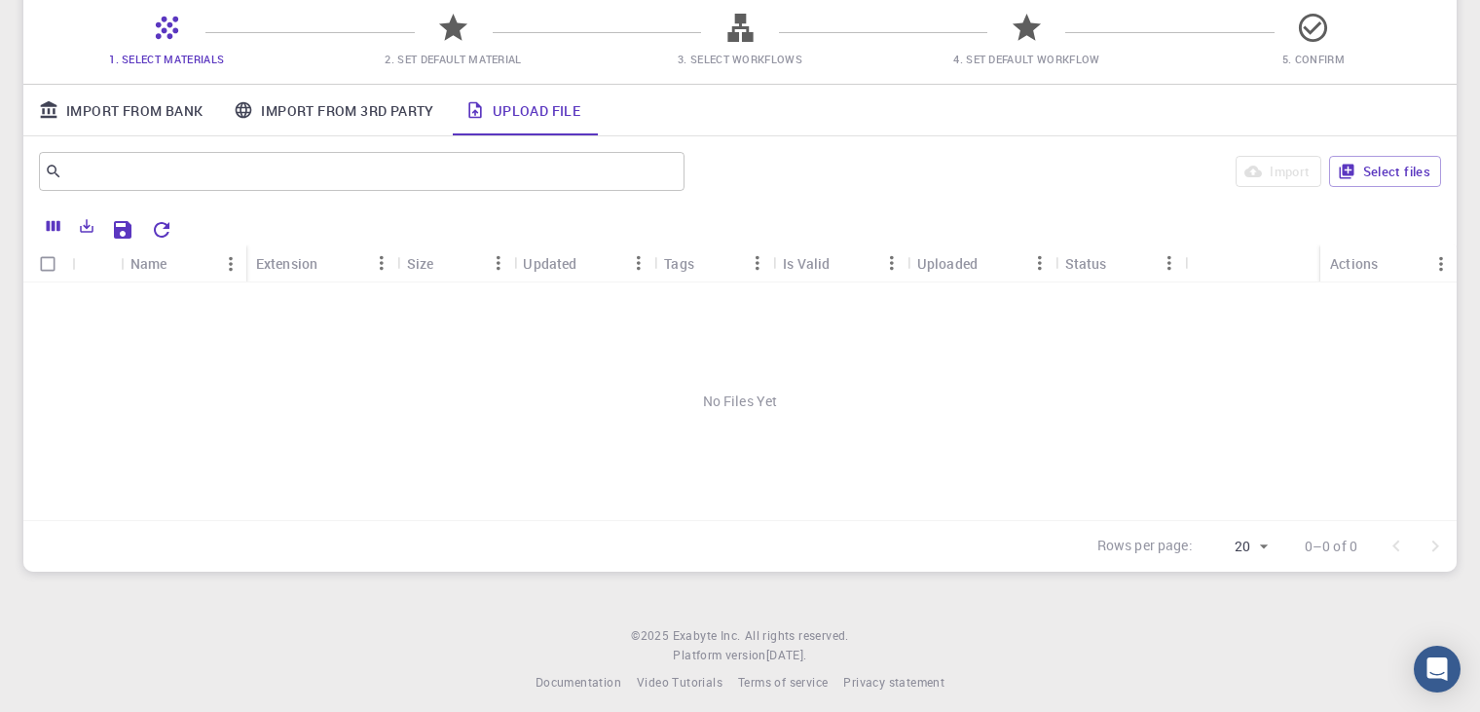
scroll to position [171, 0]
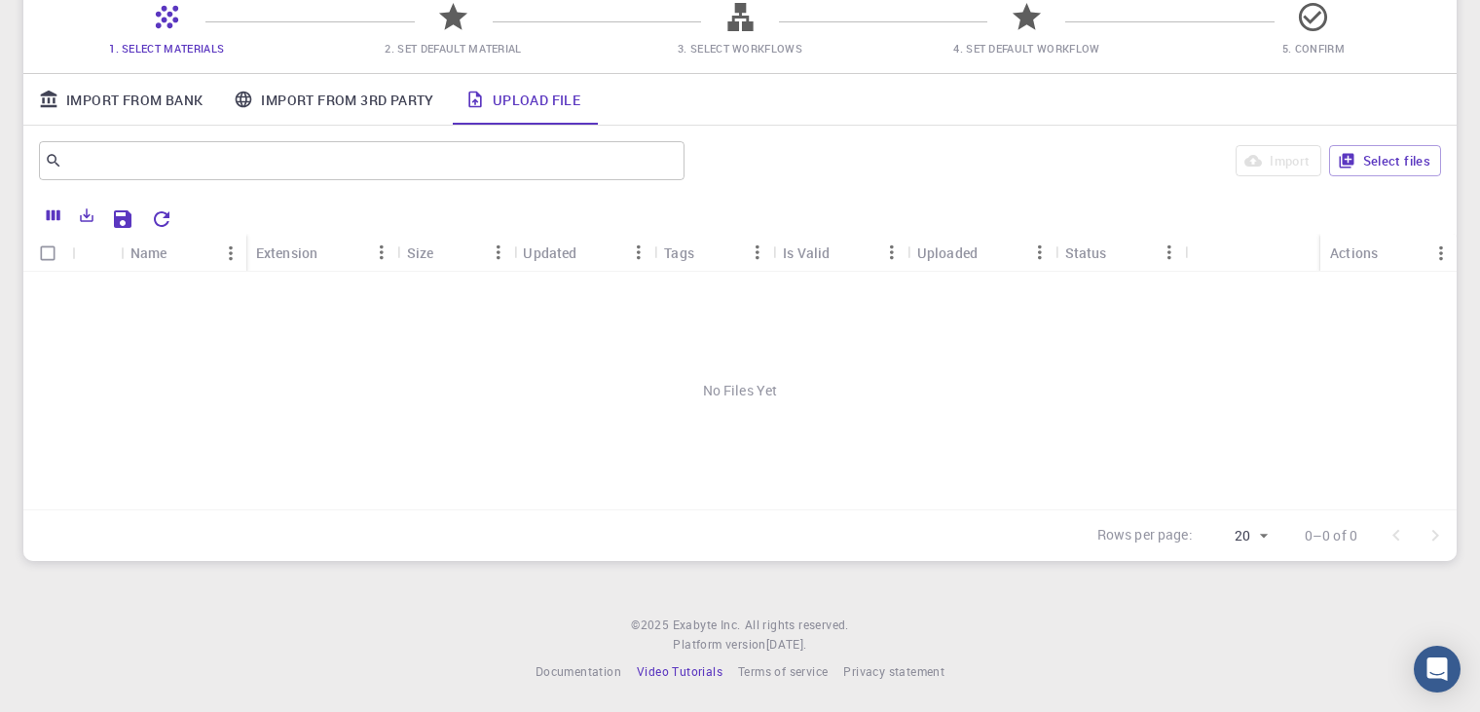
click at [662, 673] on span "Video Tutorials" at bounding box center [680, 671] width 86 height 16
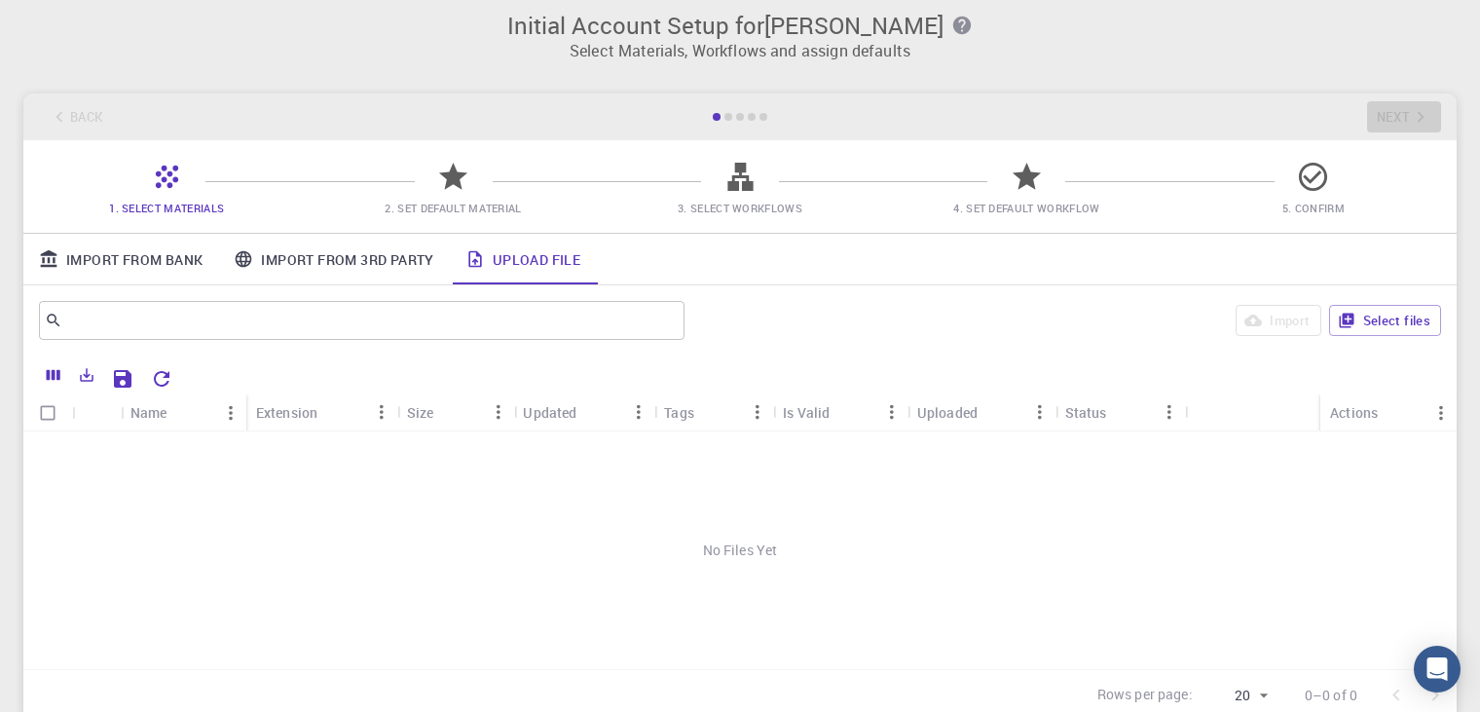
scroll to position [0, 0]
